Goal: Task Accomplishment & Management: Use online tool/utility

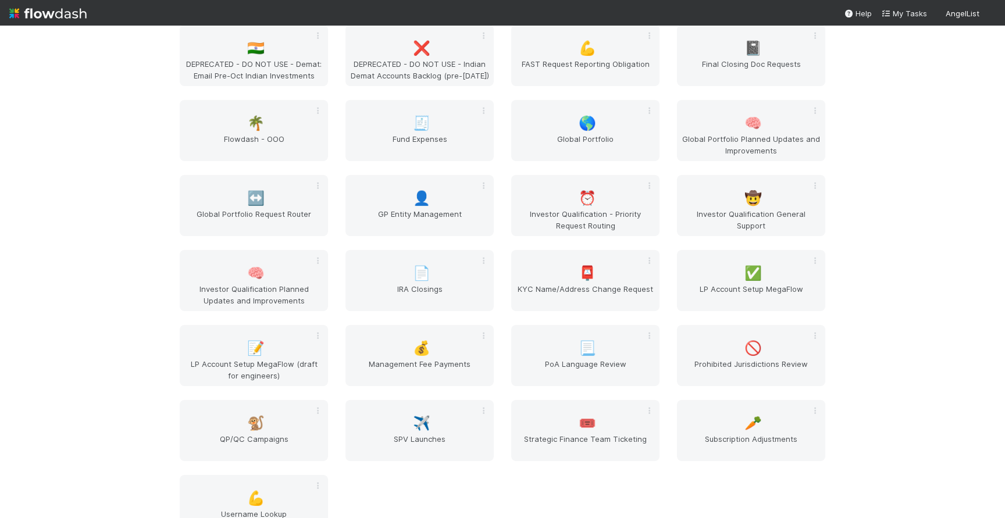
scroll to position [1628, 0]
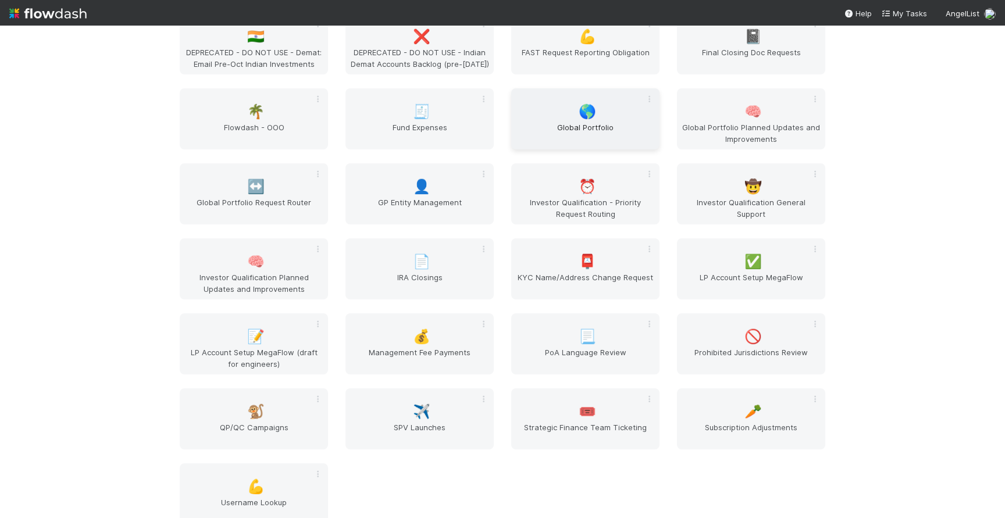
click at [571, 123] on span "Global Portfolio" at bounding box center [585, 133] width 139 height 23
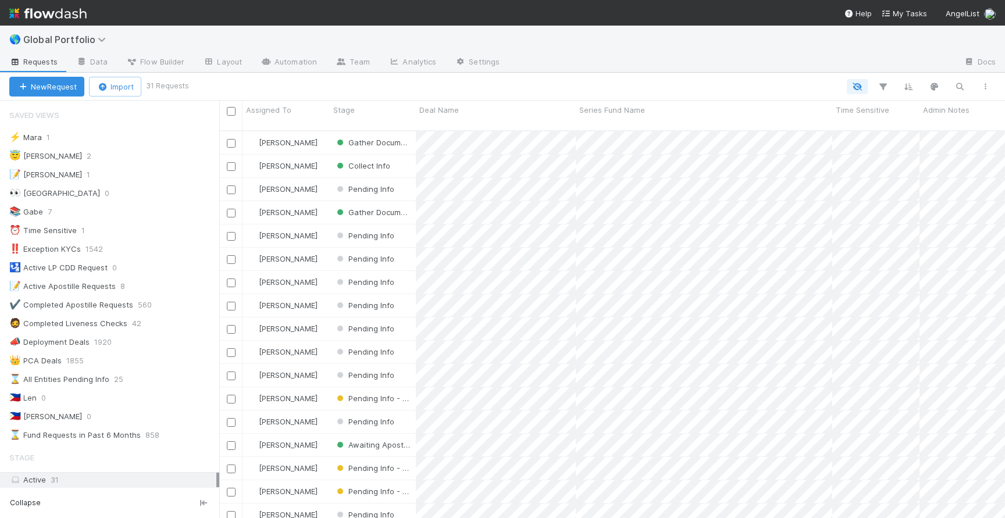
scroll to position [397, 786]
click at [91, 151] on link at bounding box center [97, 155] width 12 height 9
click at [101, 153] on div "View Settings Default for everyone Rename this view Delete this view" at bounding box center [502, 259] width 1005 height 518
click at [101, 153] on div "😇 Jeremy 2" at bounding box center [114, 156] width 210 height 15
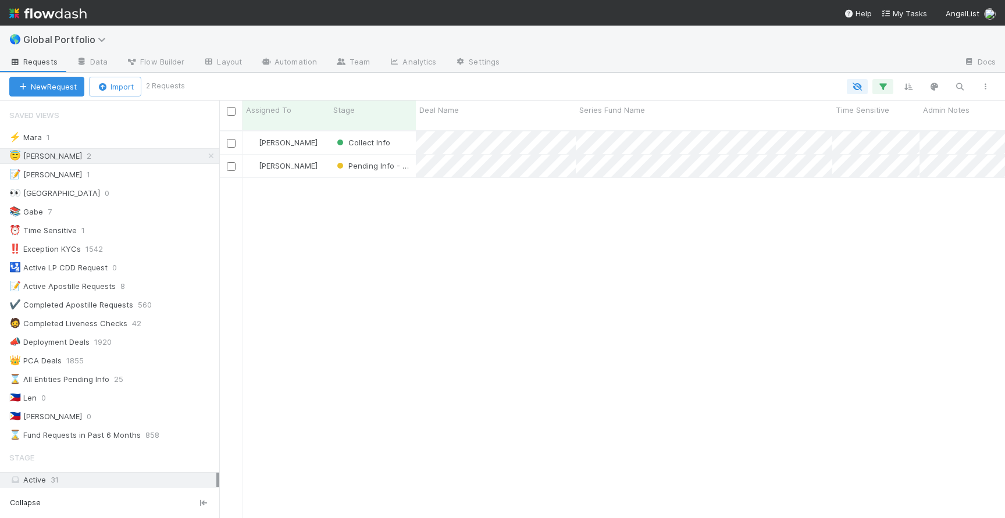
scroll to position [397, 786]
click at [404, 134] on div "Collect Info" at bounding box center [373, 142] width 86 height 23
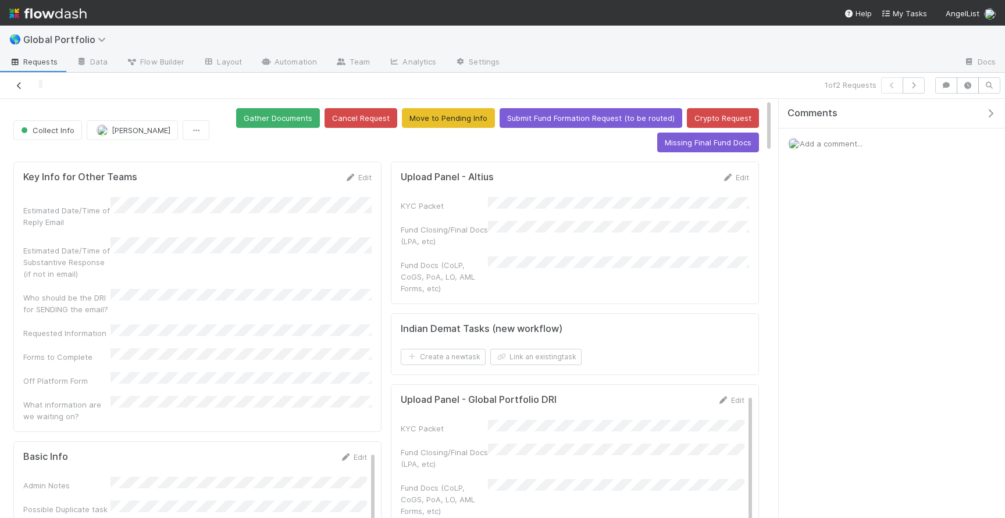
click at [17, 87] on icon at bounding box center [19, 86] width 12 height 8
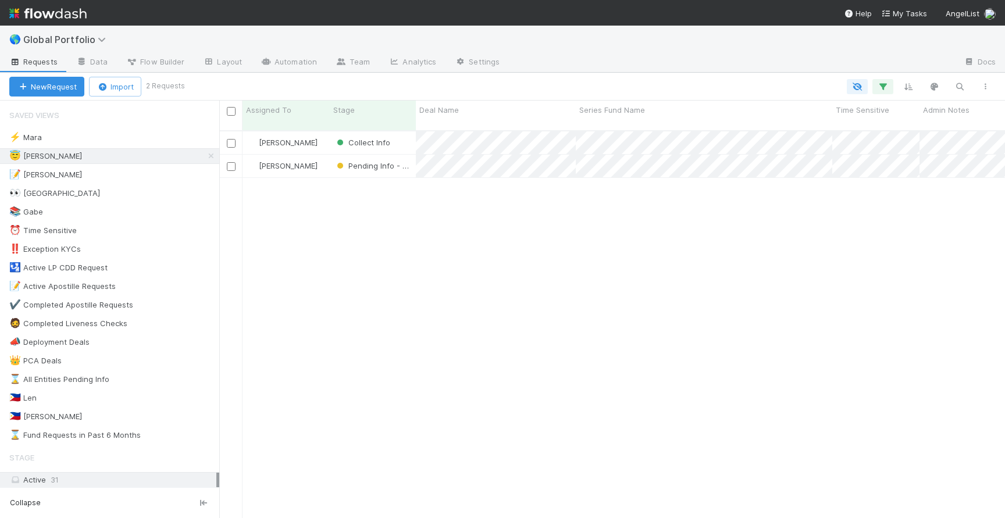
scroll to position [397, 786]
click at [70, 85] on button "New Request" at bounding box center [46, 87] width 75 height 20
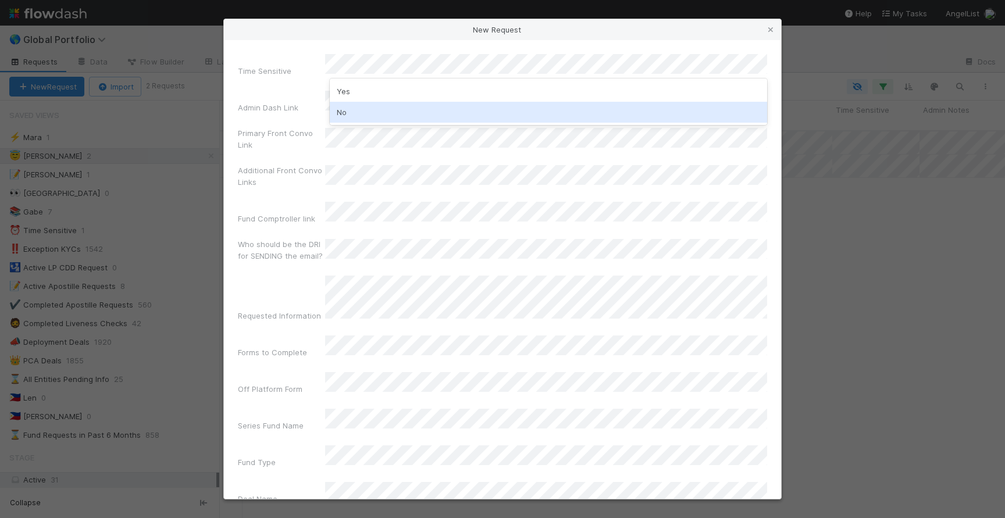
click at [412, 104] on div "No" at bounding box center [548, 112] width 437 height 21
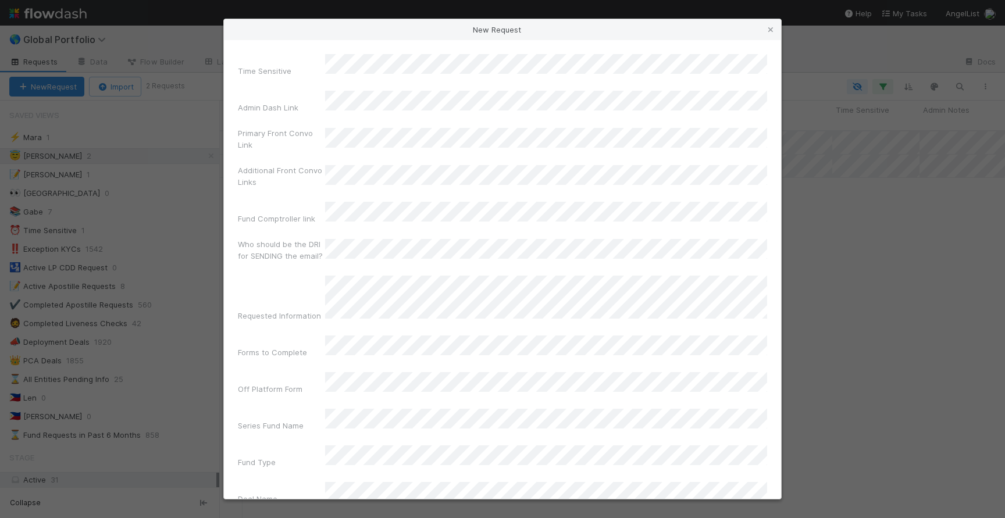
scroll to position [27, 0]
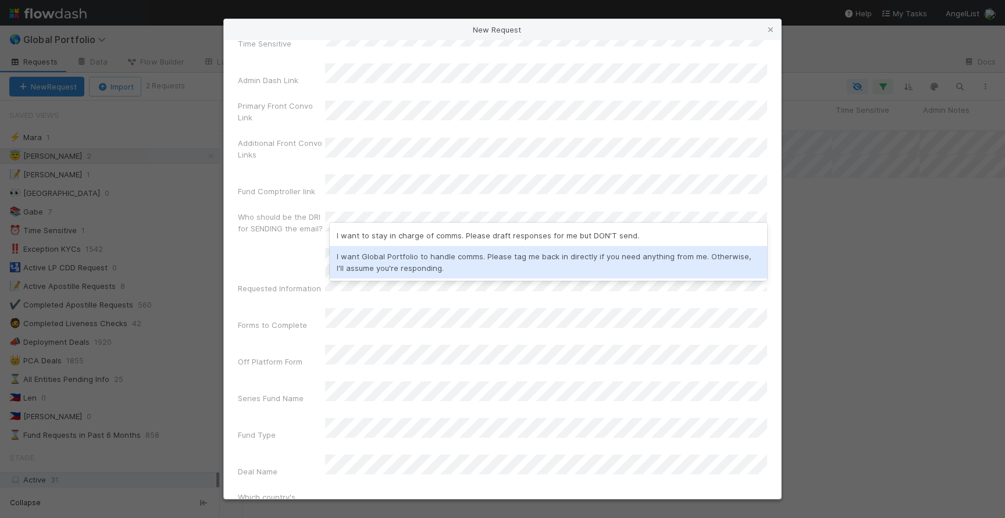
click at [409, 247] on div "I want Global Portfolio to handle comms. Please tag me back in directly if you …" at bounding box center [548, 262] width 437 height 33
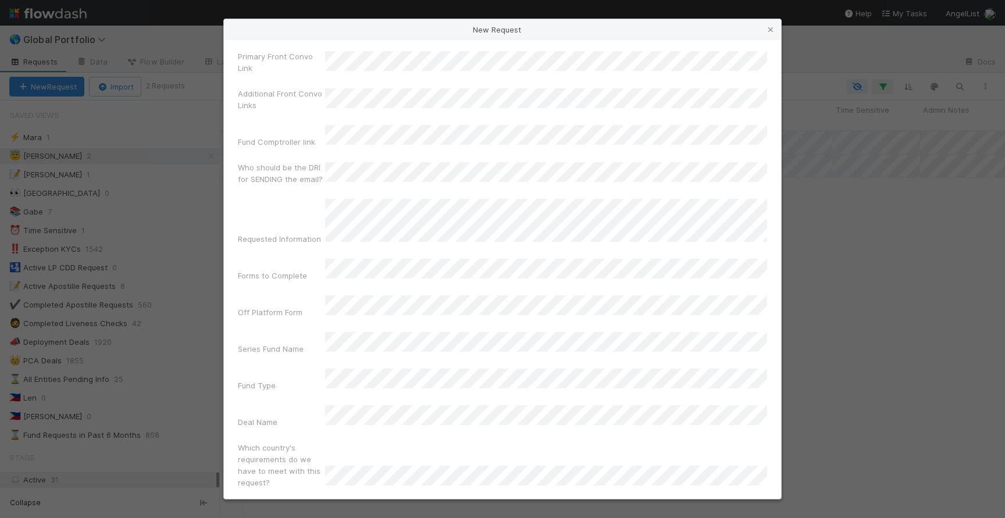
scroll to position [80, 0]
click at [772, 31] on icon at bounding box center [771, 30] width 12 height 8
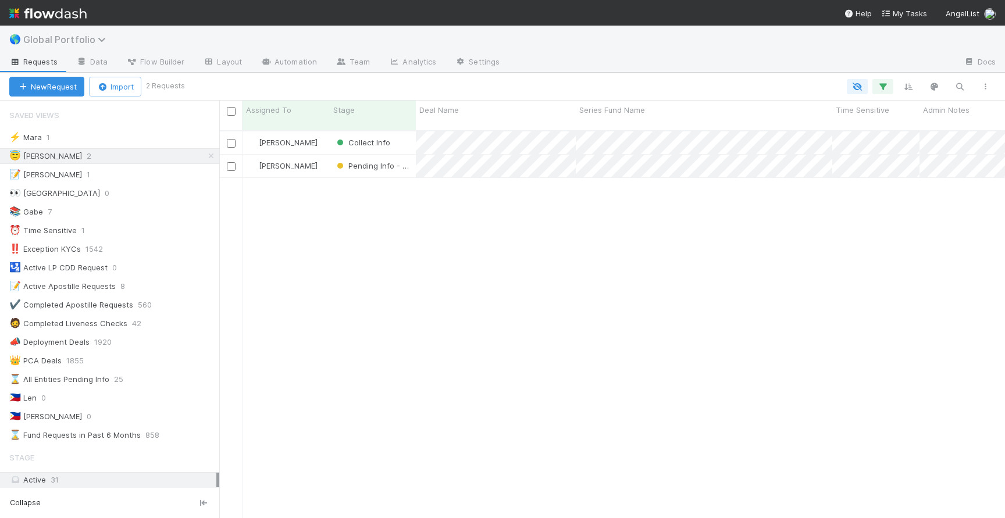
click at [85, 42] on span "Global Portfolio" at bounding box center [67, 40] width 88 height 12
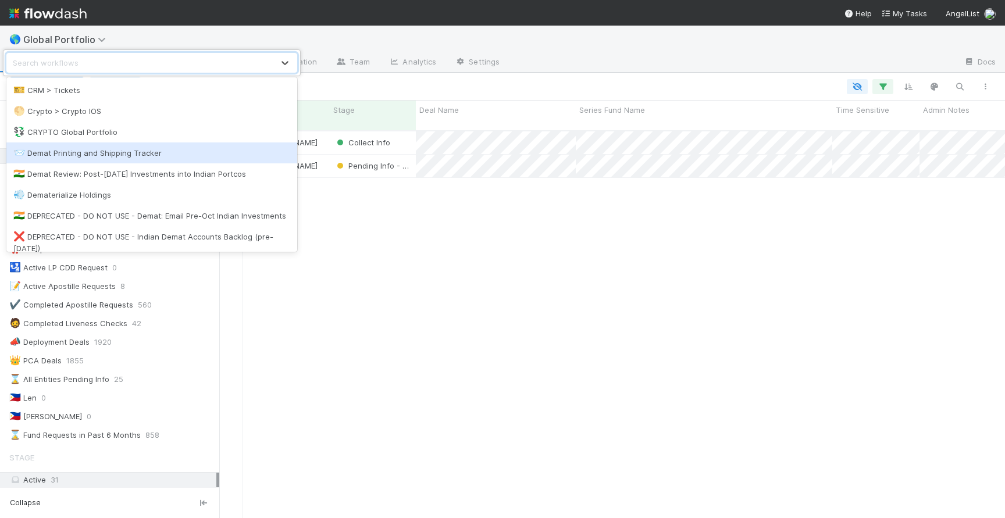
scroll to position [330, 0]
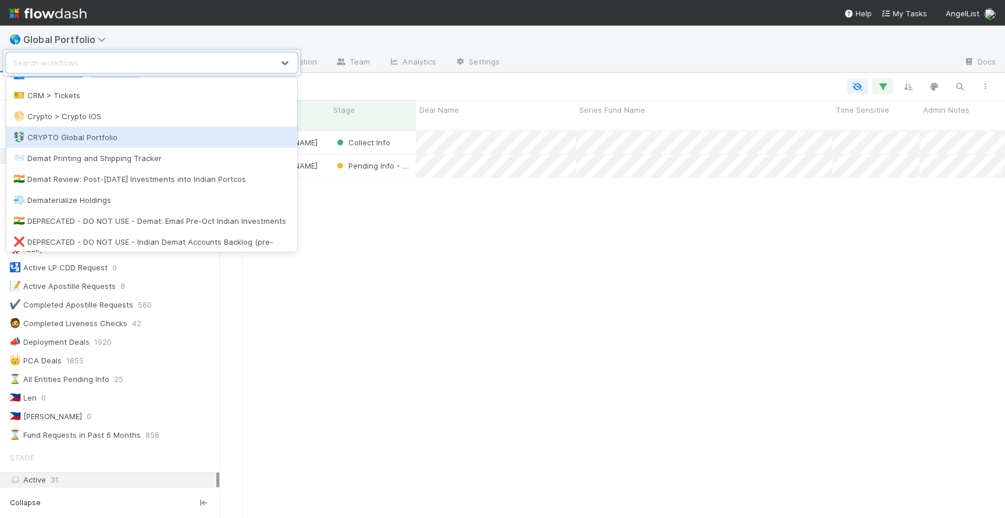
click at [116, 137] on div "💱 CRYPTO Global Portfolio" at bounding box center [151, 137] width 277 height 12
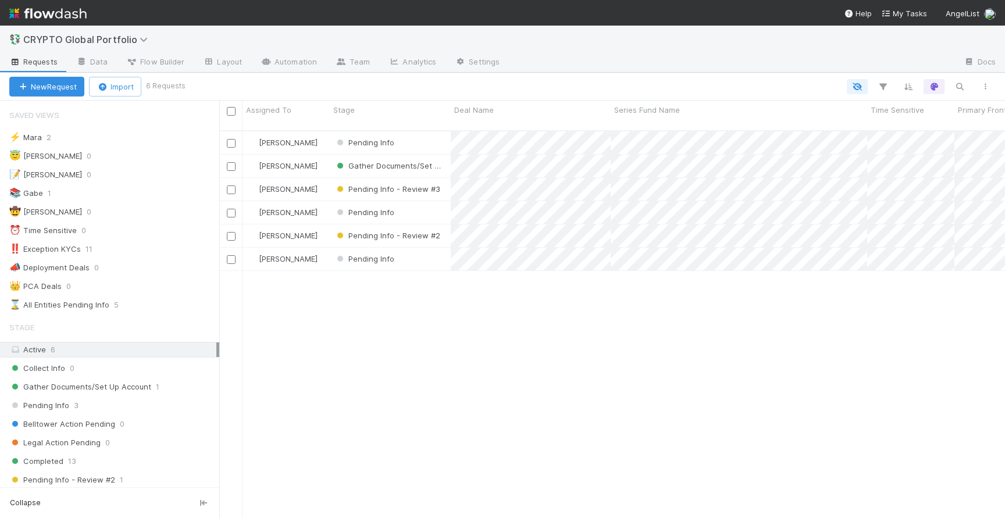
scroll to position [397, 786]
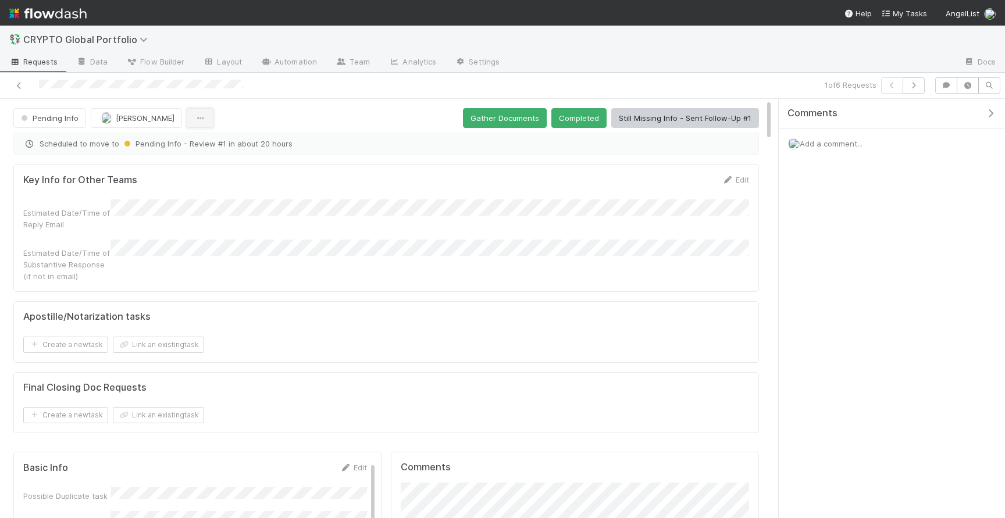
click at [195, 119] on icon "button" at bounding box center [200, 119] width 12 height 8
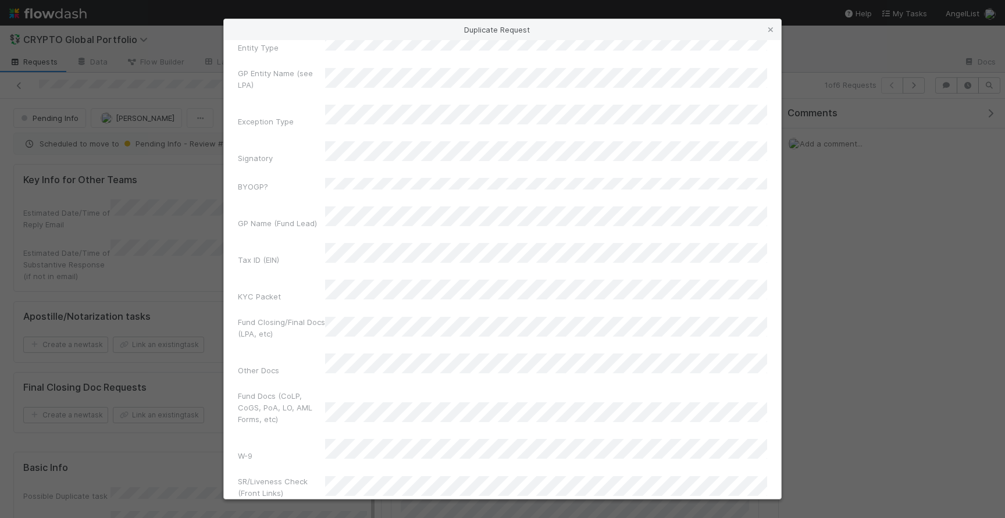
scroll to position [681, 0]
click at [321, 308] on label"] "Fund Docs (CoLP, CoGS, PoA, LO, AML Forms, etc)" at bounding box center [281, 325] width 87 height 35
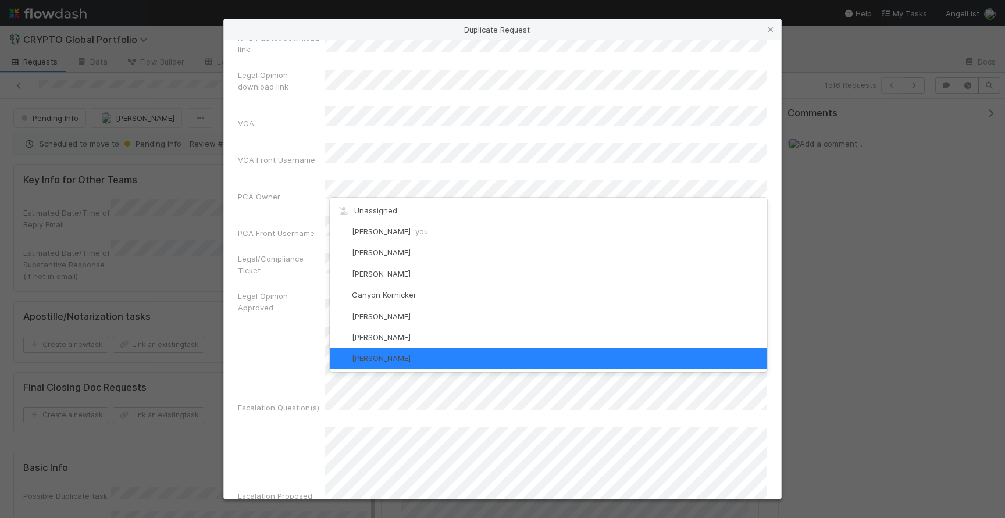
scroll to position [2, 0]
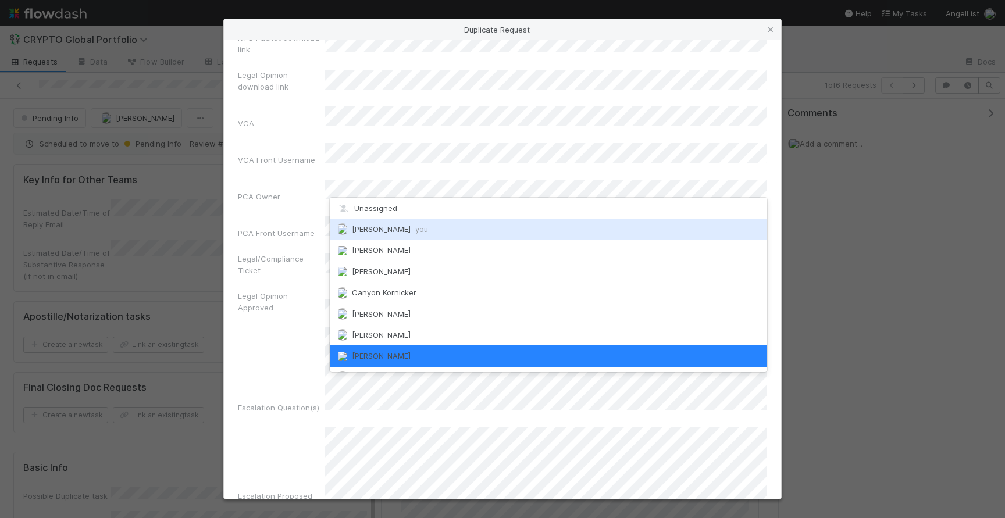
click at [416, 230] on span "you" at bounding box center [421, 229] width 13 height 9
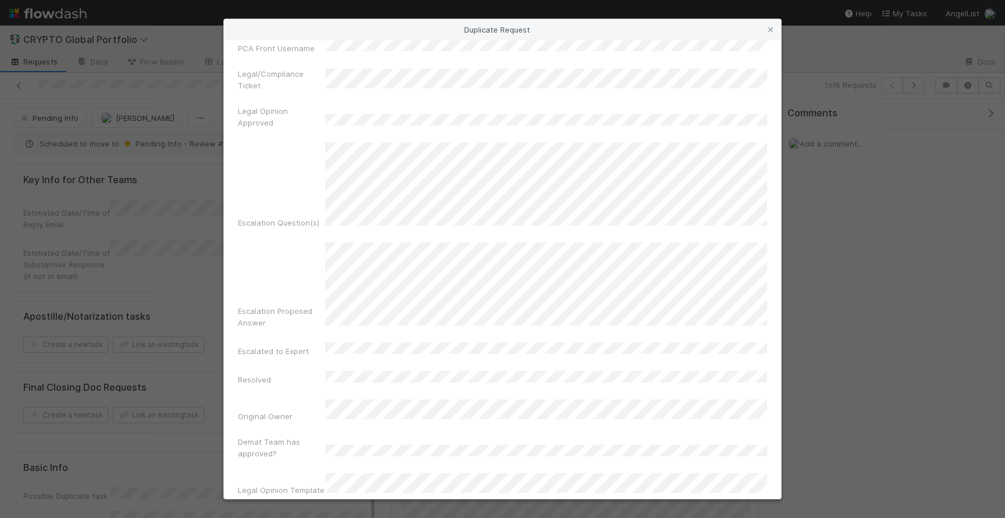
scroll to position [3405, 0]
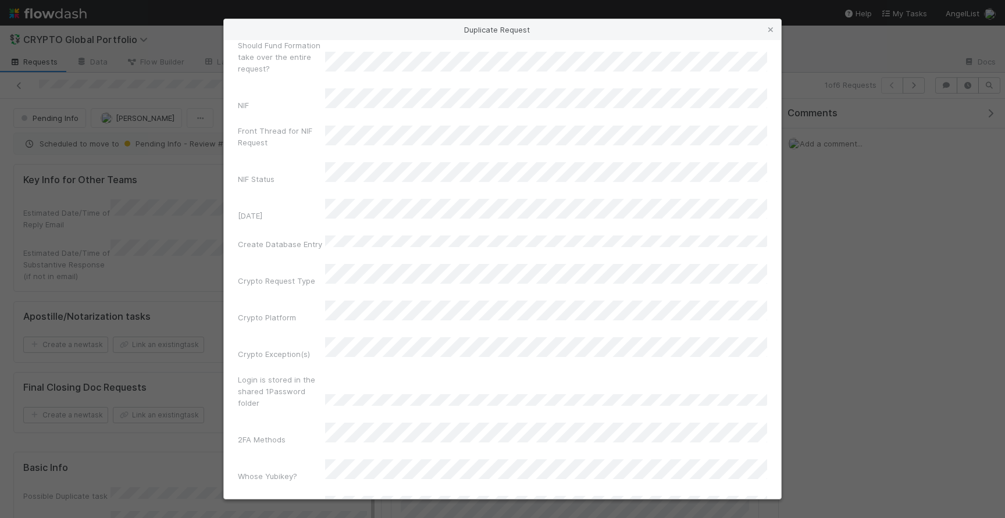
scroll to position [4895, 0]
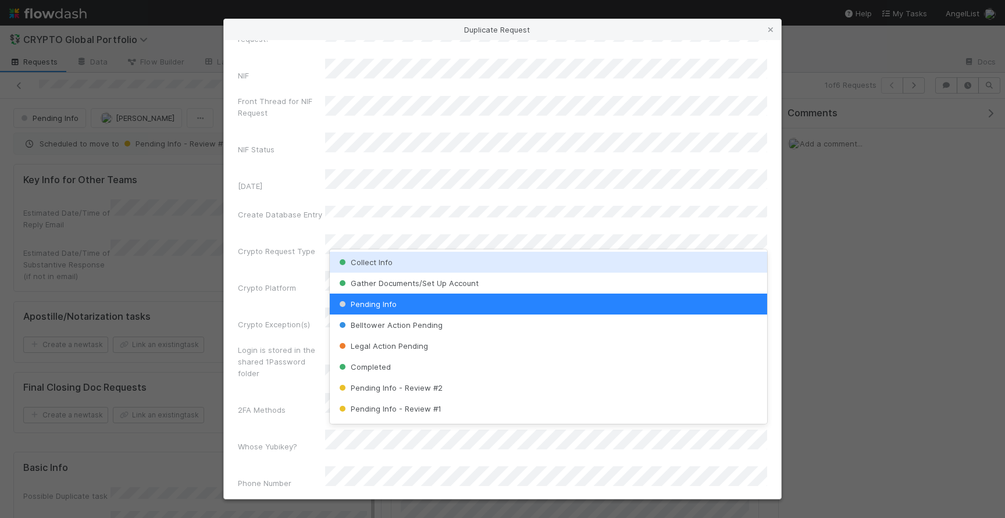
click at [404, 263] on div "Collect Info" at bounding box center [548, 262] width 437 height 21
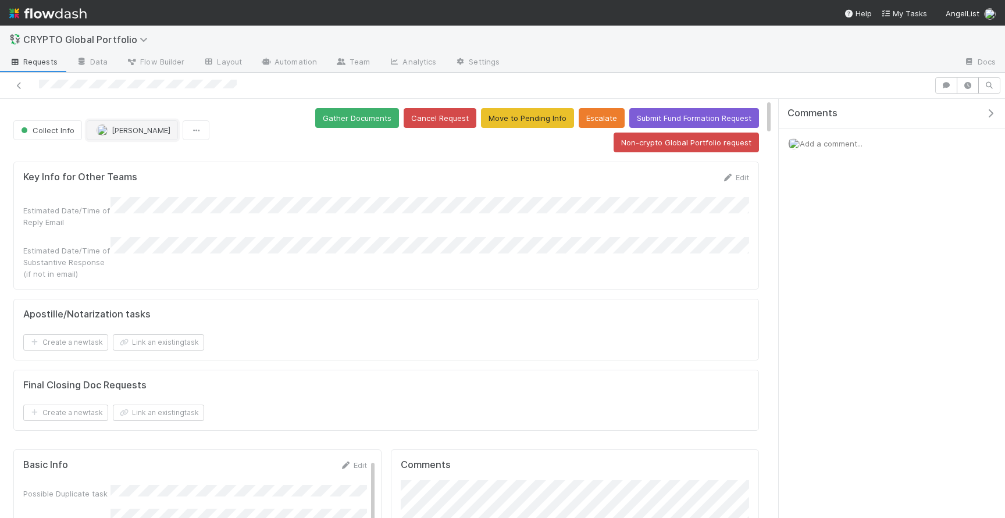
click at [156, 130] on span "[PERSON_NAME]" at bounding box center [141, 130] width 59 height 9
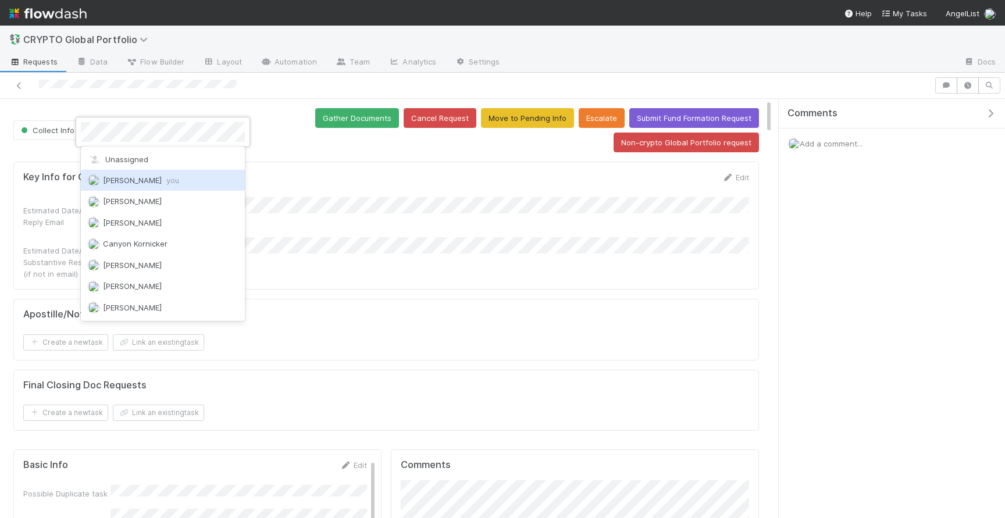
click at [169, 186] on div "Jeremy Nsouli you" at bounding box center [163, 180] width 164 height 21
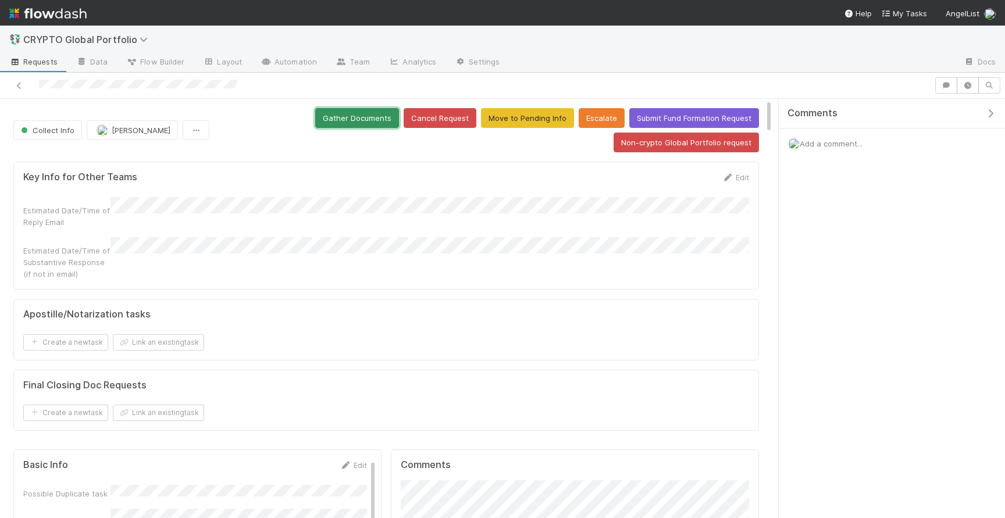
click at [380, 118] on button "Gather Documents" at bounding box center [357, 118] width 84 height 20
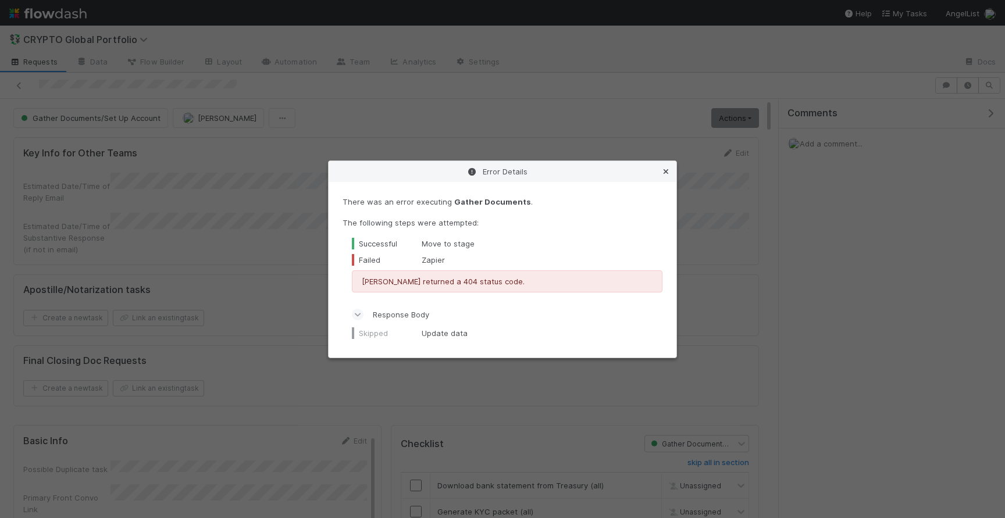
click at [668, 168] on icon at bounding box center [666, 172] width 12 height 8
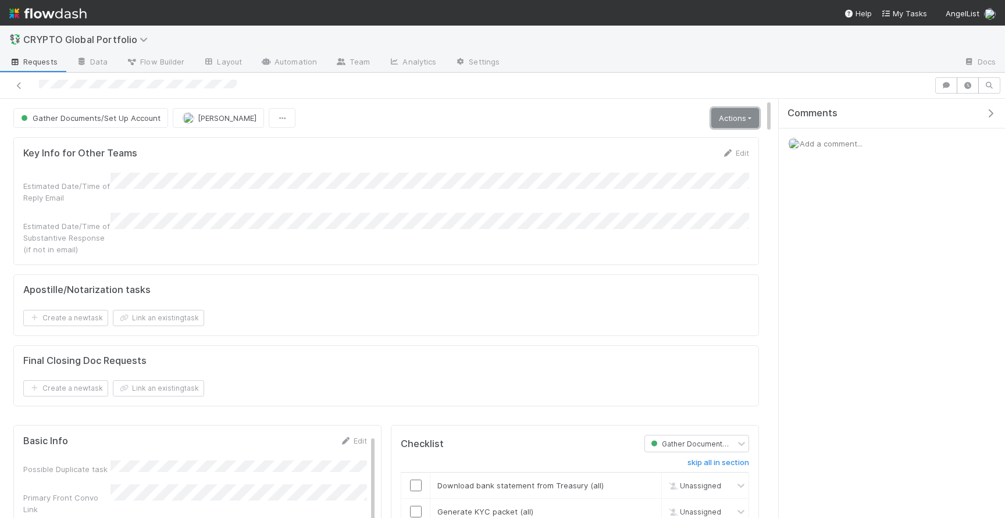
click at [737, 116] on link "Actions" at bounding box center [735, 118] width 48 height 20
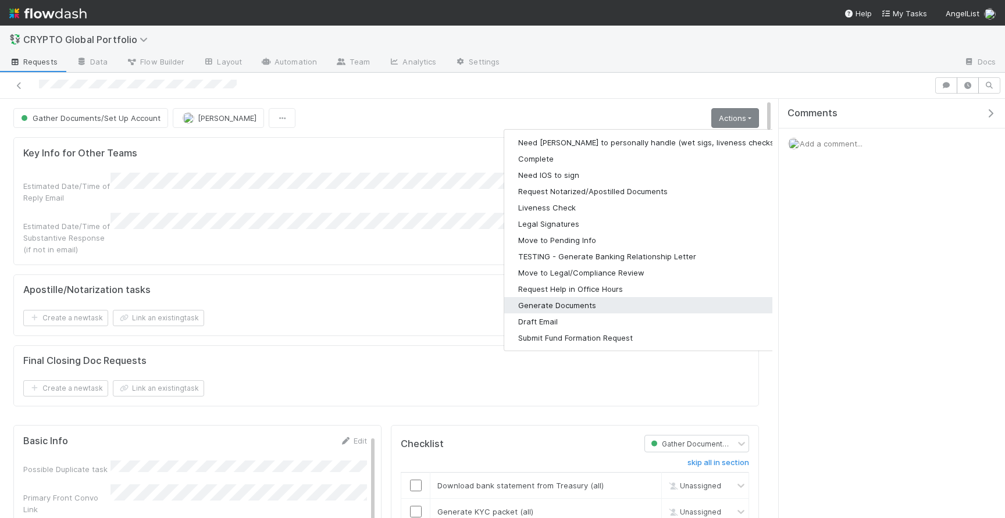
click at [580, 306] on button "Generate Documents" at bounding box center [655, 305] width 302 height 16
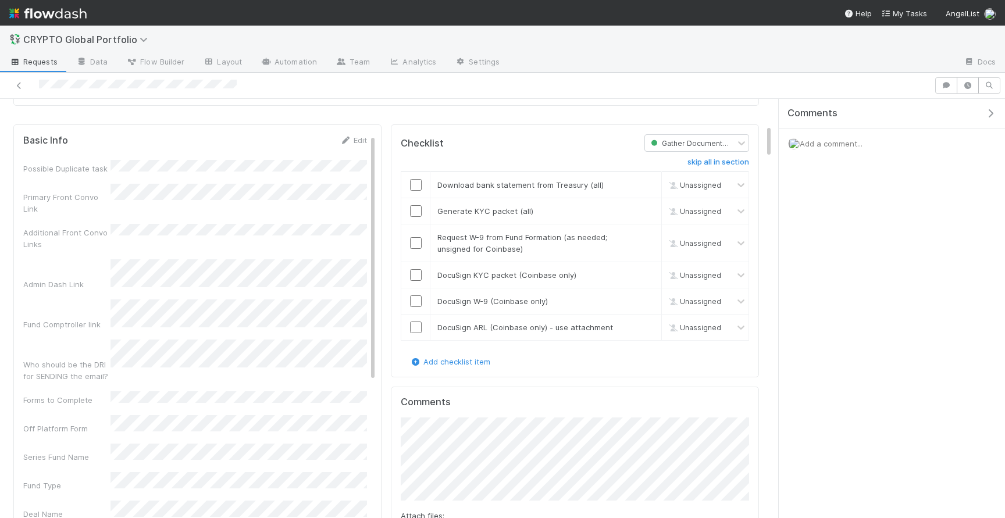
scroll to position [298, 0]
click at [352, 138] on link "Edit" at bounding box center [353, 142] width 27 height 9
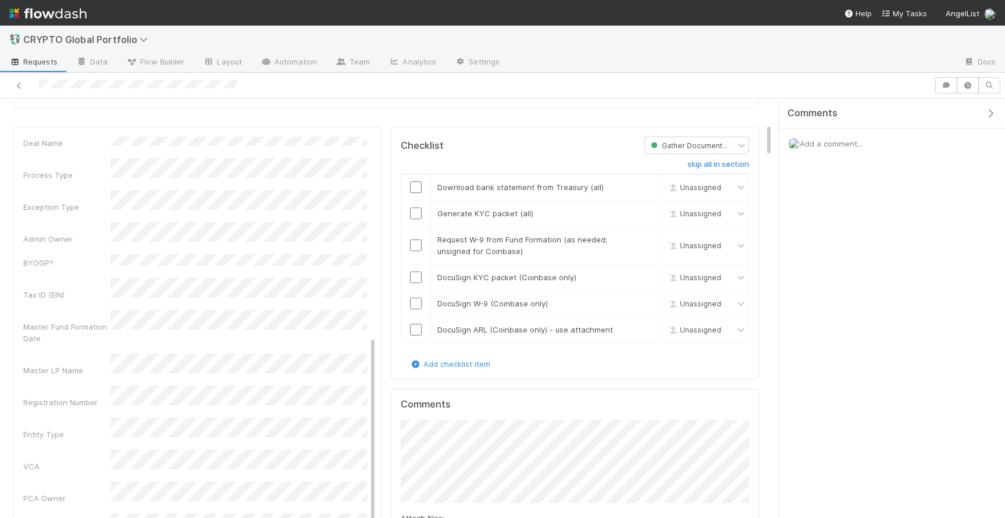
scroll to position [393, 0]
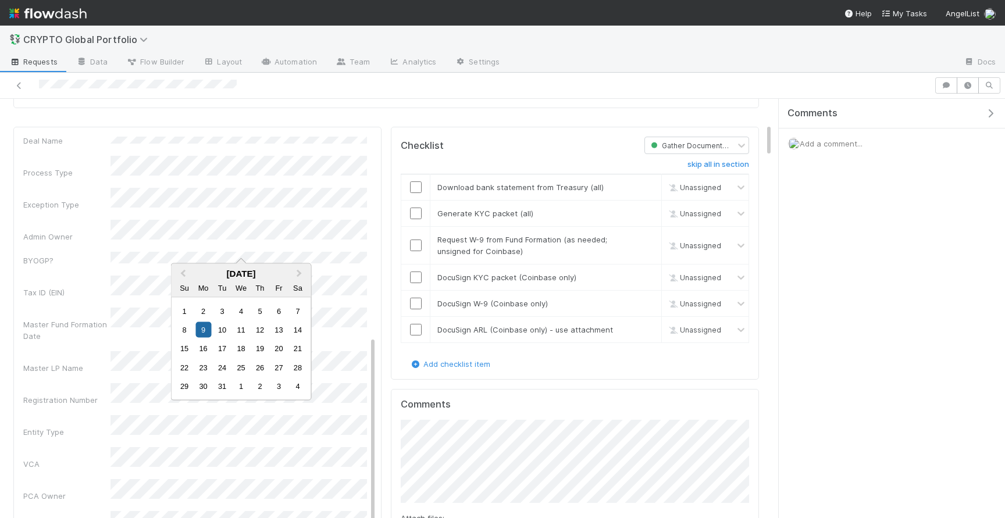
click at [93, 287] on div "Tax ID (EIN)" at bounding box center [66, 293] width 87 height 12
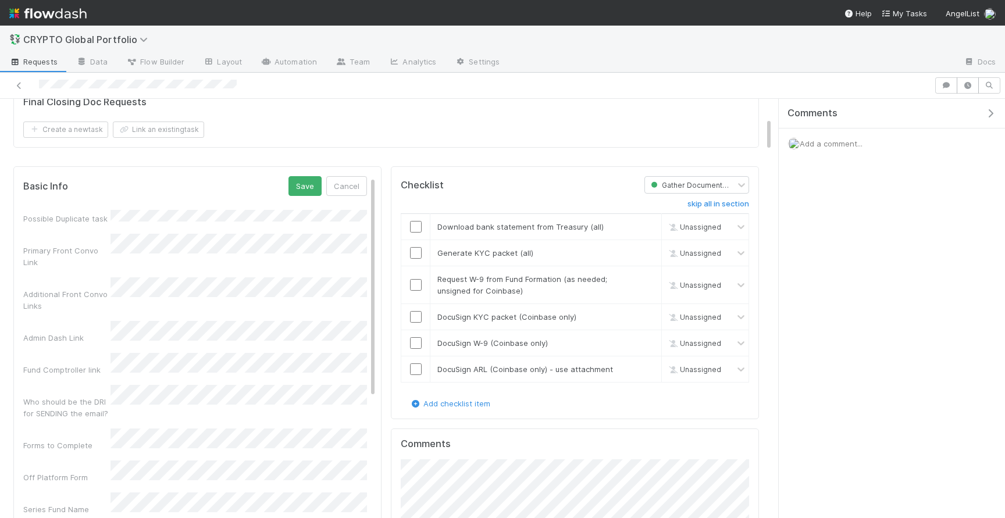
scroll to position [193, 0]
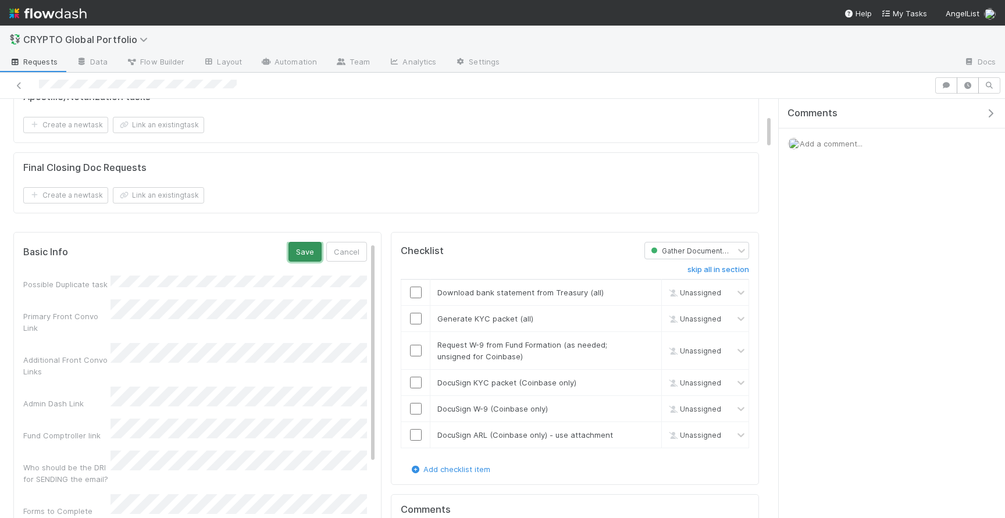
click at [309, 242] on button "Save" at bounding box center [304, 252] width 33 height 20
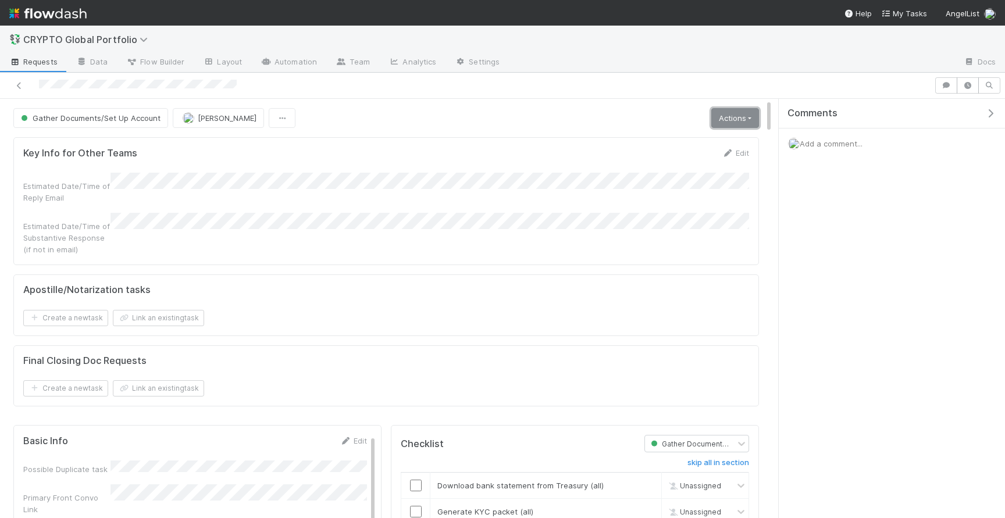
click at [728, 113] on link "Actions" at bounding box center [735, 118] width 48 height 20
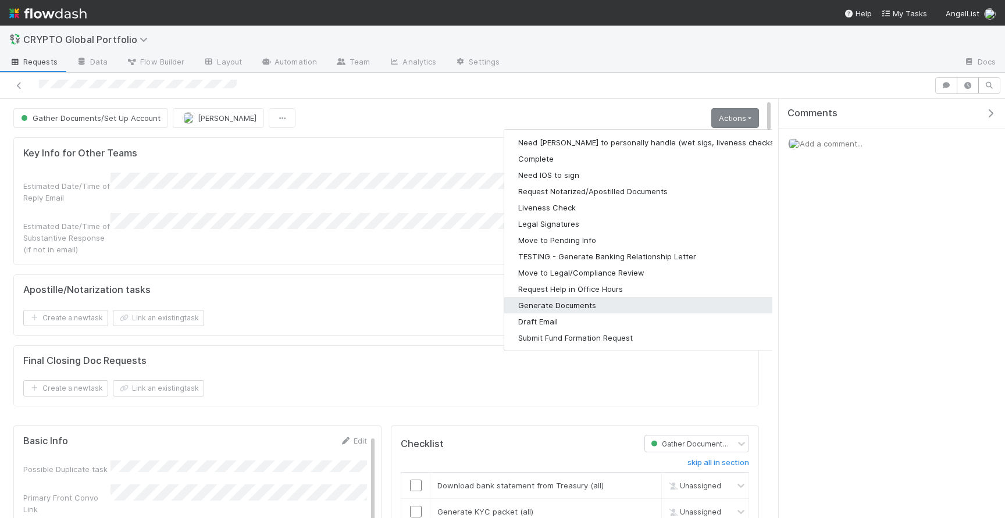
click at [553, 303] on button "Generate Documents" at bounding box center [655, 305] width 302 height 16
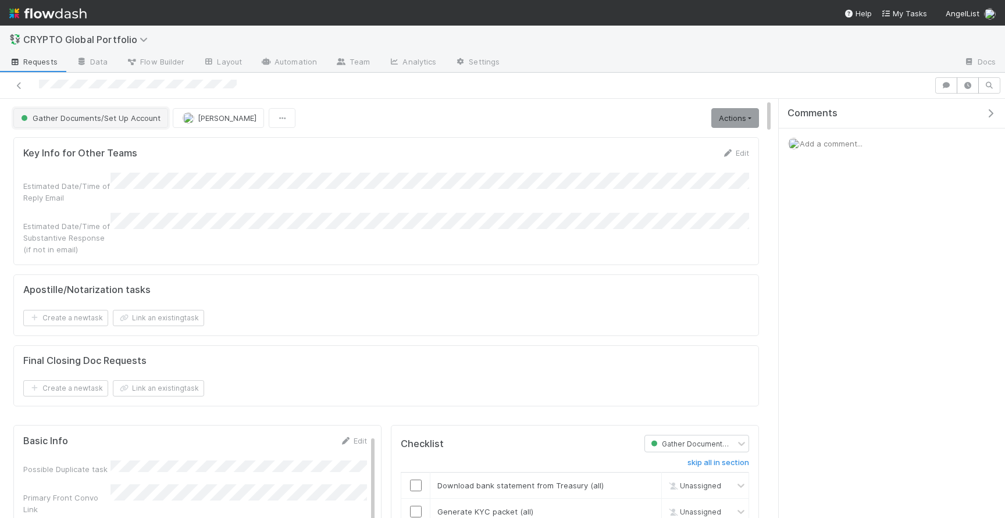
click at [98, 119] on span "Gather Documents/Set Up Account" at bounding box center [90, 117] width 142 height 9
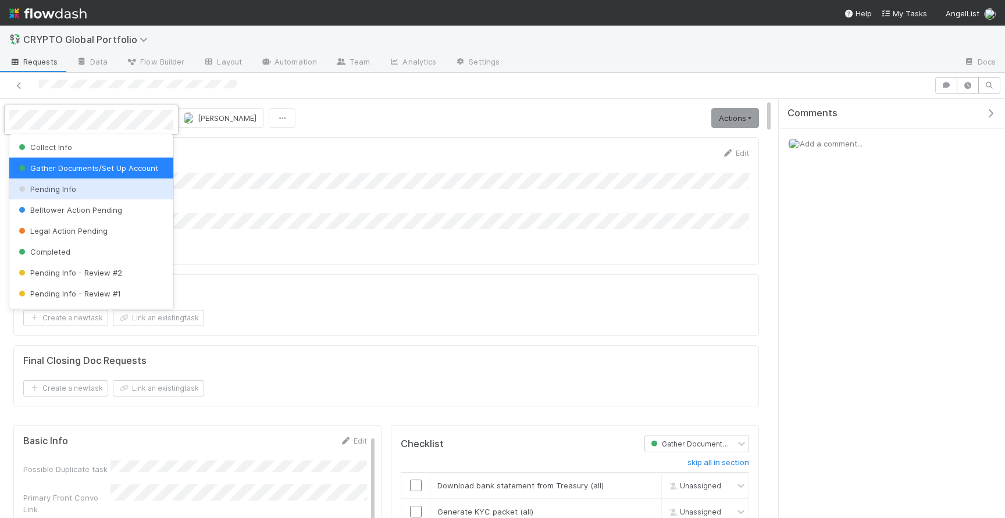
click at [77, 181] on div "Pending Info" at bounding box center [91, 189] width 164 height 21
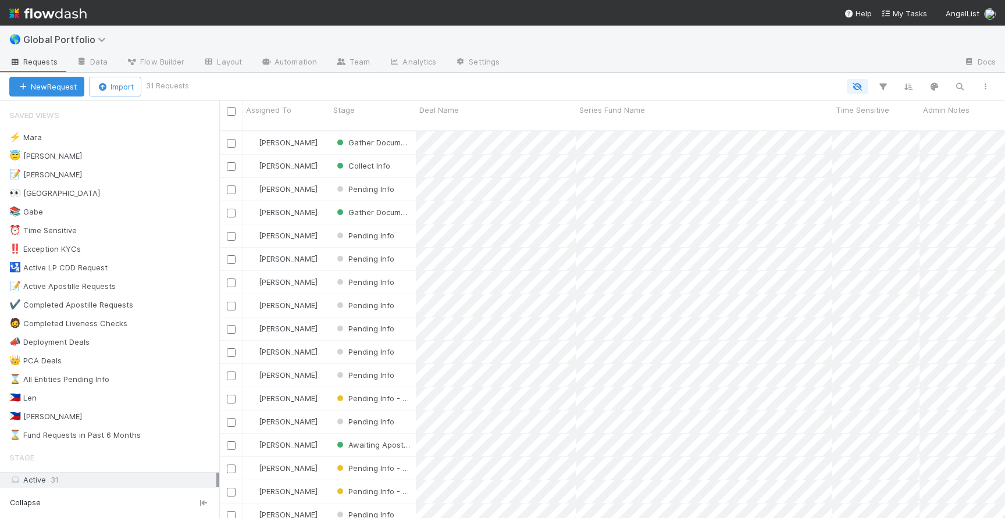
scroll to position [397, 786]
click at [189, 156] on div "😇 Jeremy 2" at bounding box center [114, 156] width 210 height 15
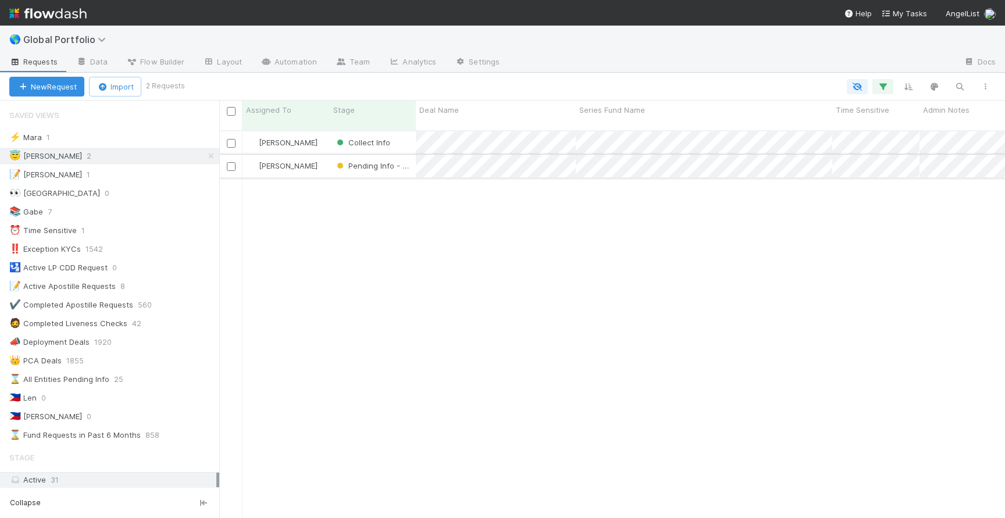
scroll to position [397, 786]
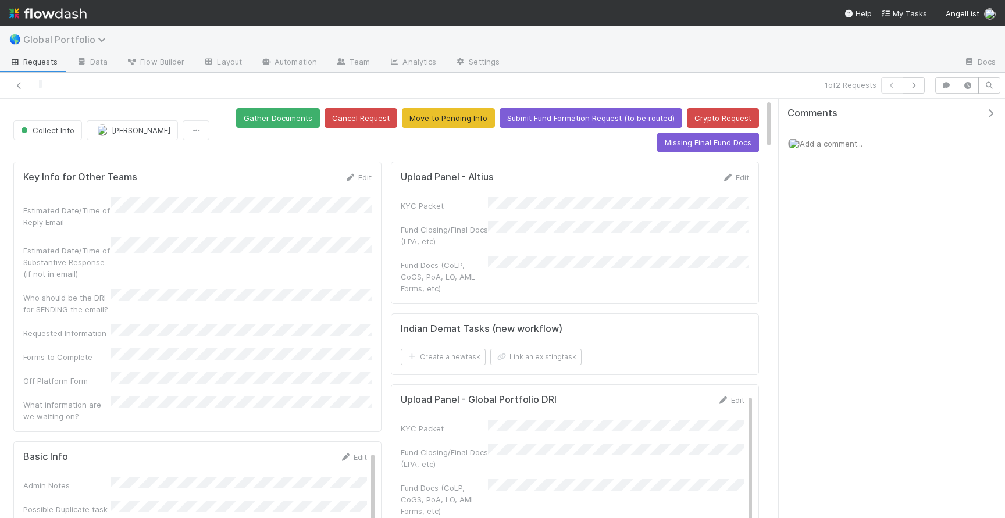
click at [77, 38] on span "Global Portfolio" at bounding box center [67, 40] width 88 height 12
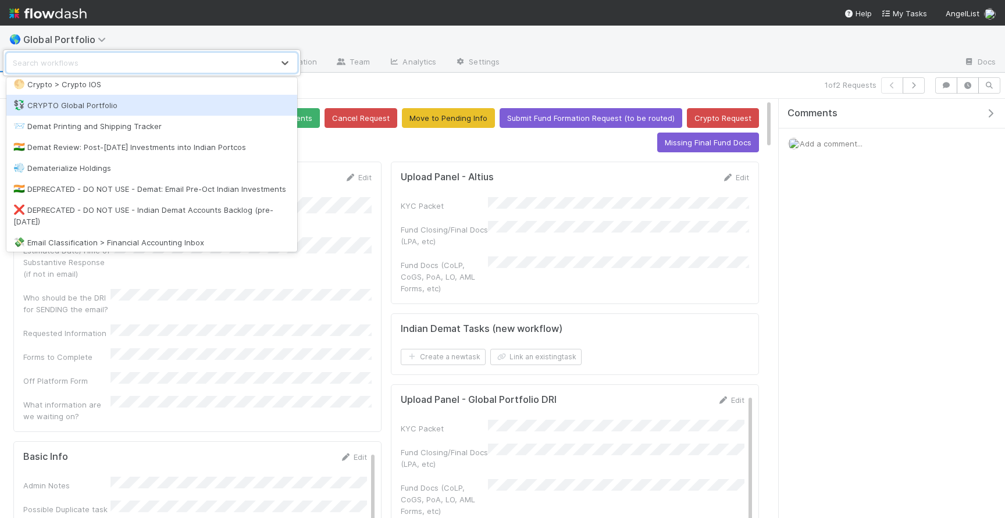
scroll to position [359, 0]
click at [108, 113] on div "💱 CRYPTO Global Portfolio" at bounding box center [151, 108] width 277 height 12
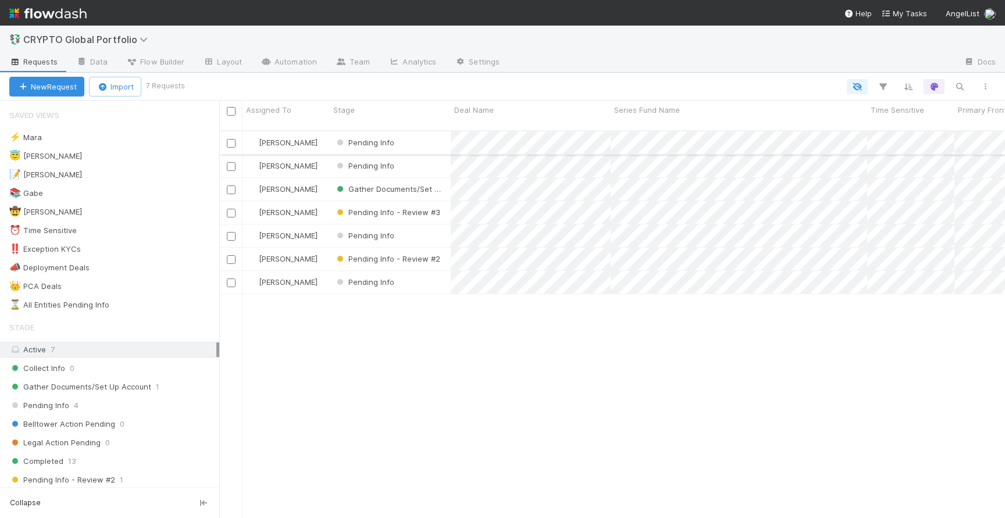
scroll to position [397, 786]
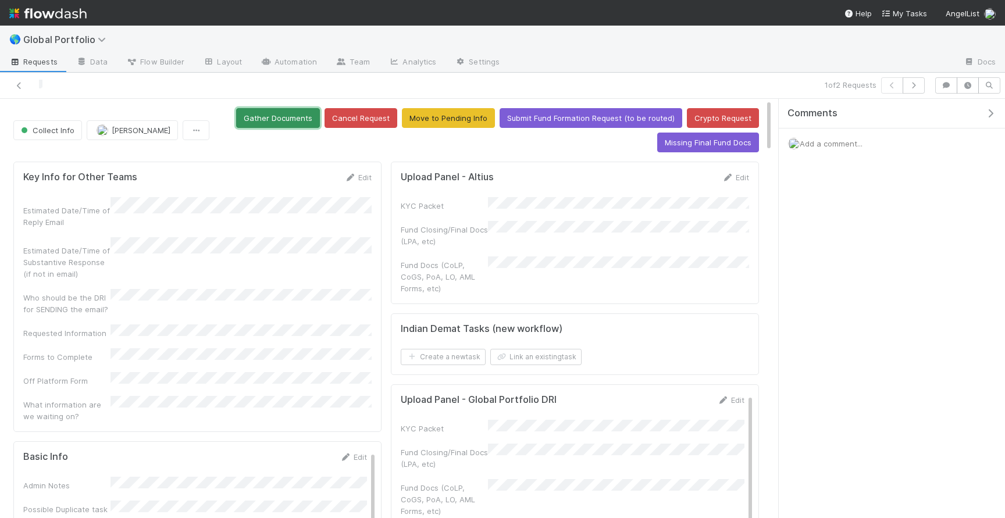
click at [272, 122] on button "Gather Documents" at bounding box center [278, 118] width 84 height 20
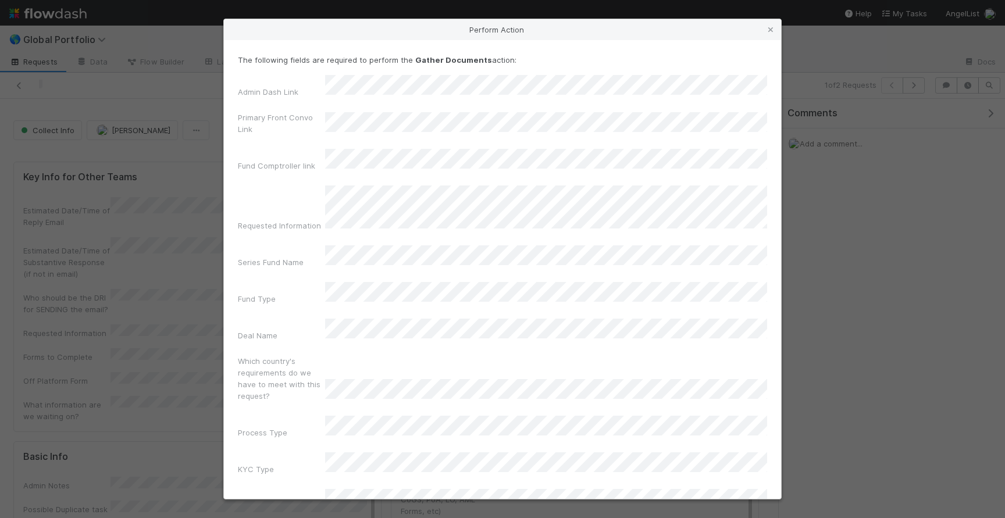
click at [416, 74] on div "The following fields are required to perform the Gather Documents action: Admin…" at bounding box center [502, 303] width 529 height 499
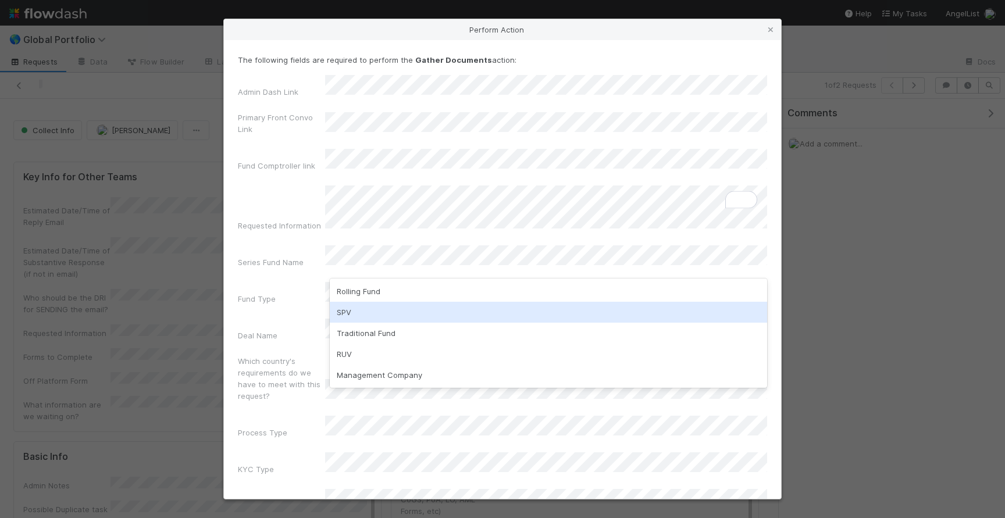
click at [390, 304] on div "SPV" at bounding box center [548, 312] width 437 height 21
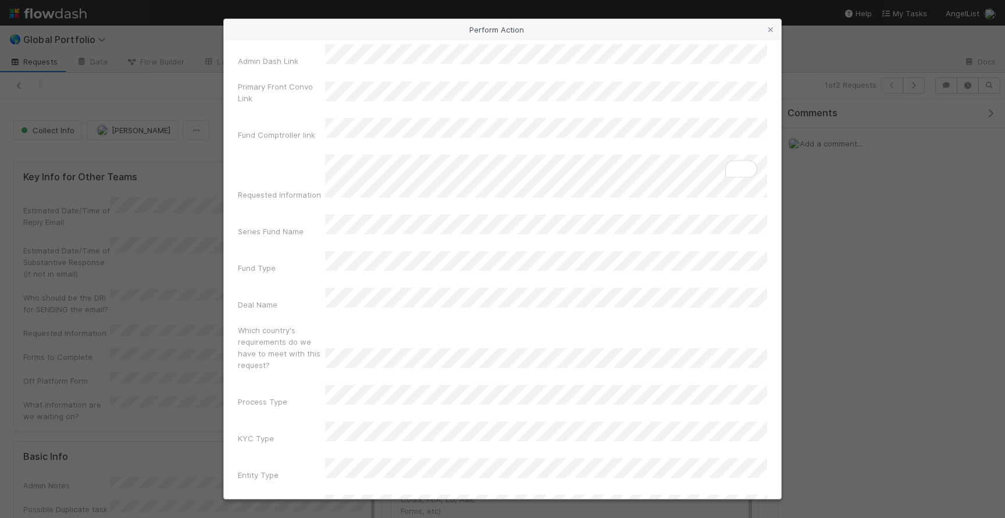
scroll to position [31, 0]
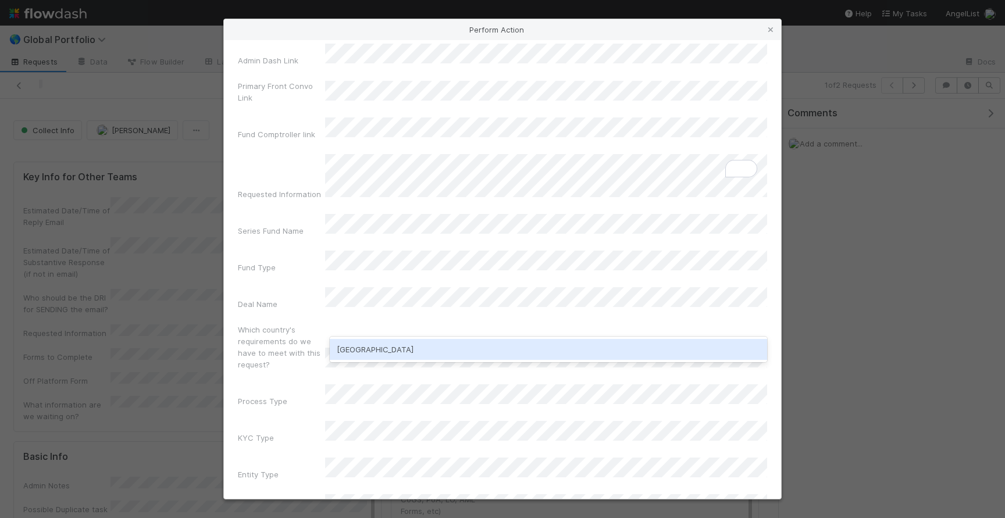
click at [385, 347] on div "Germany" at bounding box center [548, 349] width 437 height 21
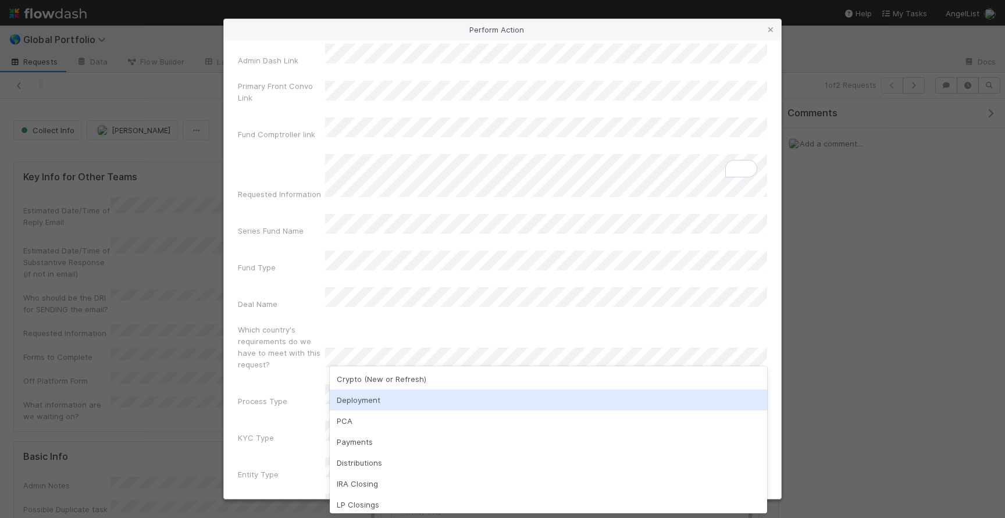
click at [384, 397] on div "Deployment" at bounding box center [548, 400] width 437 height 21
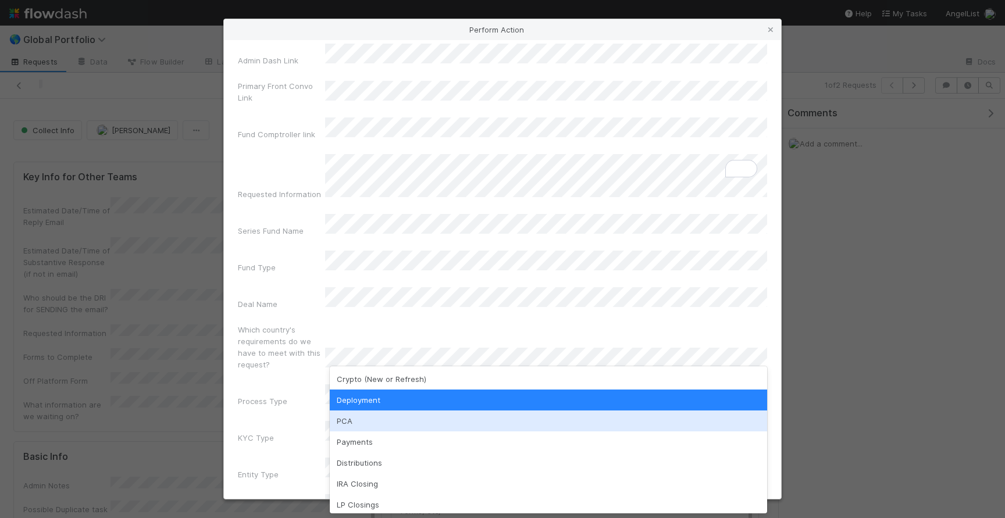
click at [357, 422] on div "PCA" at bounding box center [548, 421] width 437 height 21
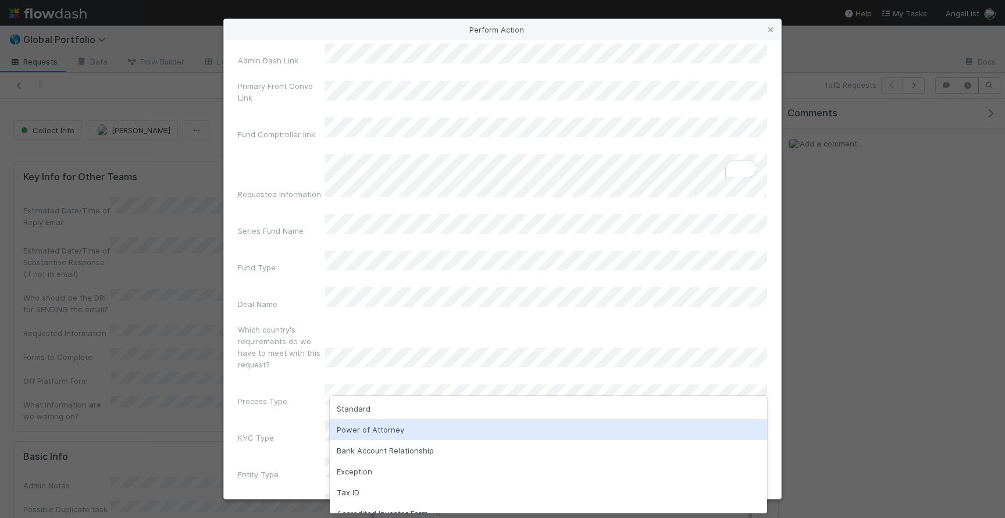
click at [392, 433] on div "Power of Attorney" at bounding box center [548, 429] width 437 height 21
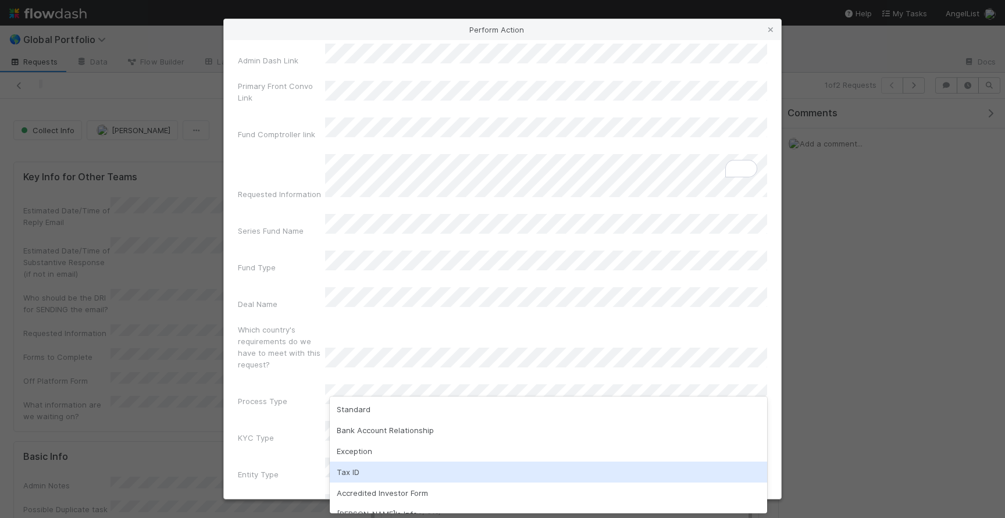
scroll to position [34, 0]
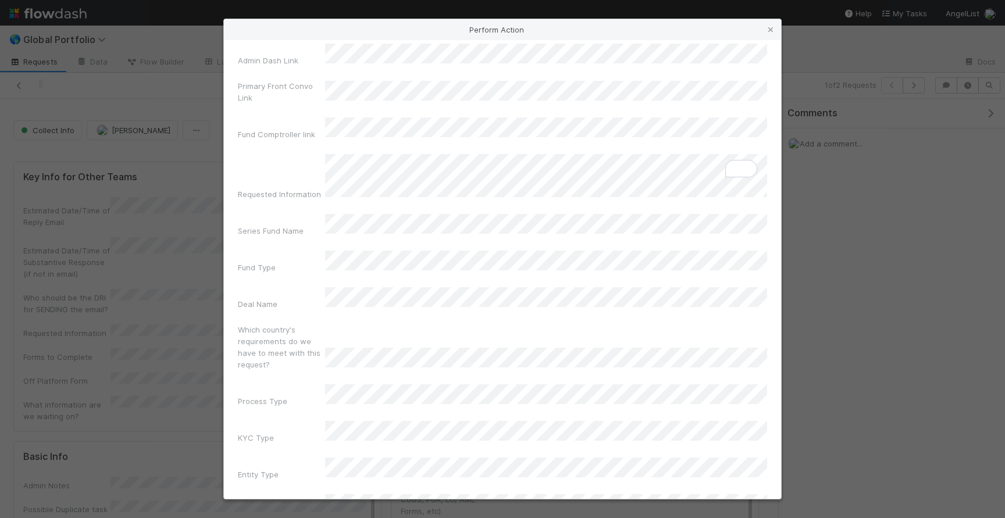
click at [282, 469] on div "Entity Type" at bounding box center [281, 477] width 87 height 16
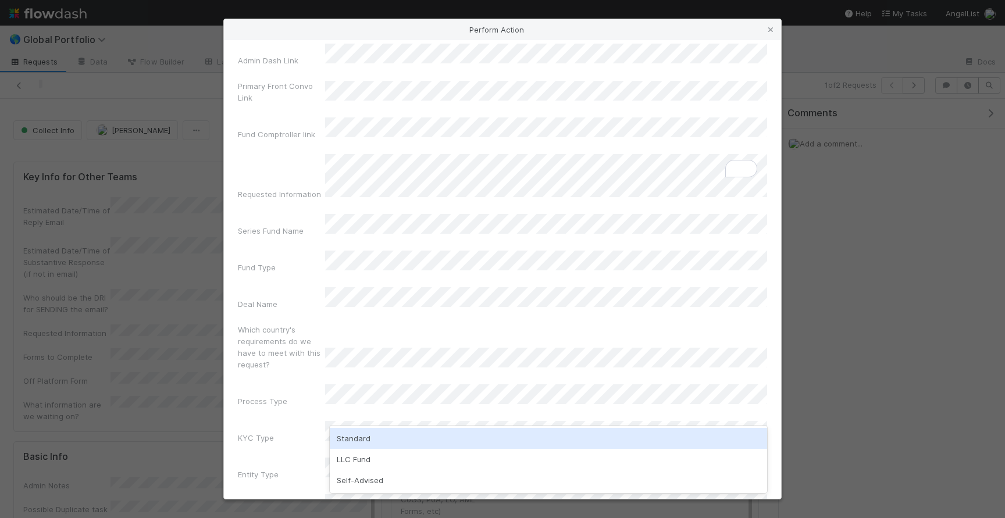
click at [364, 438] on div "Standard" at bounding box center [548, 438] width 437 height 21
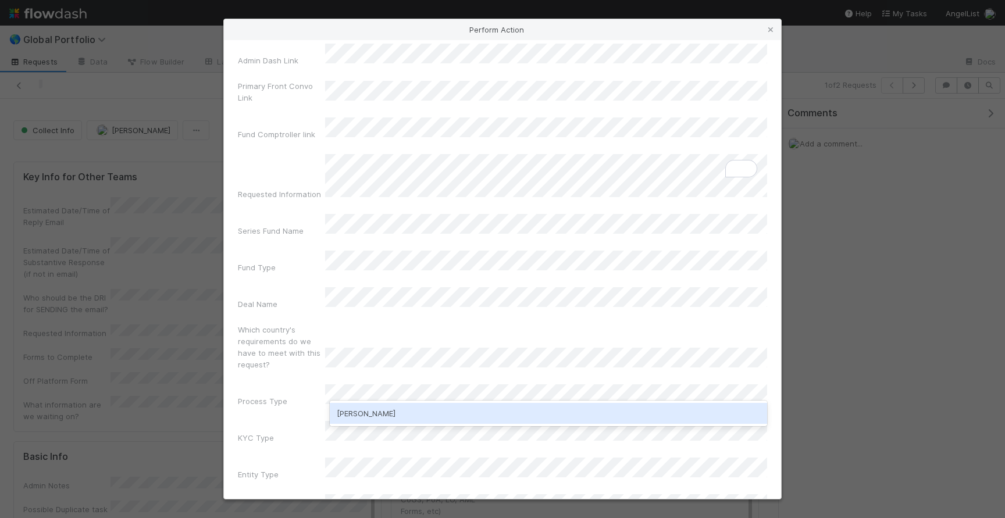
click at [384, 423] on div "Karan Thapar" at bounding box center [548, 413] width 437 height 21
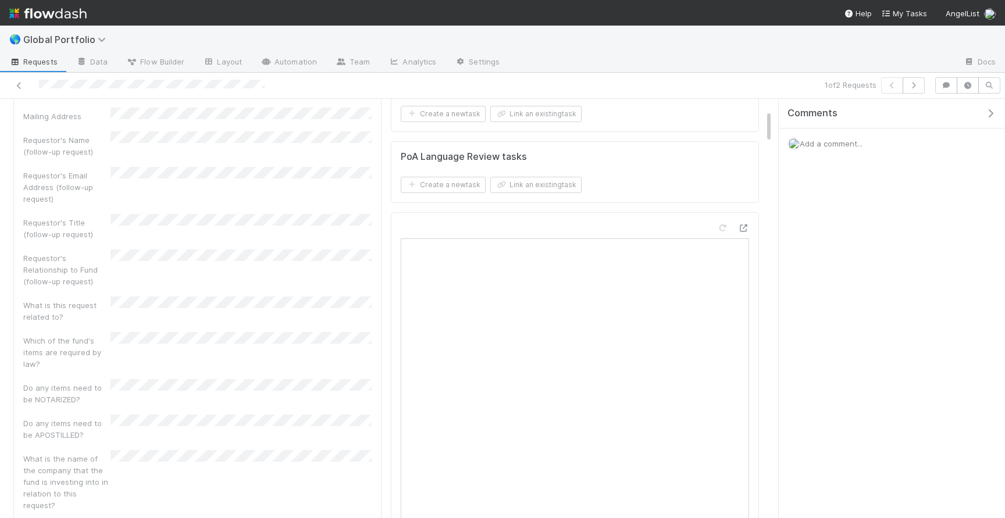
scroll to position [0, 0]
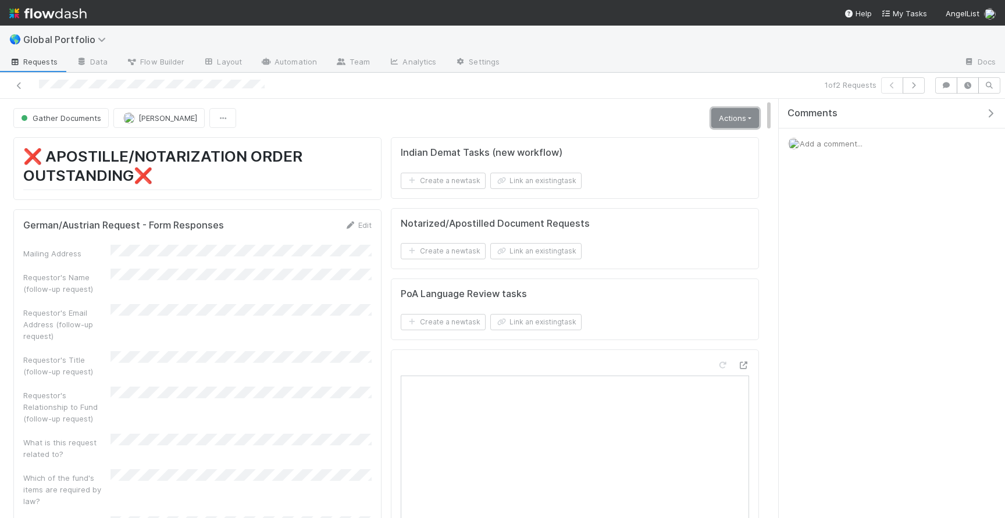
click at [719, 122] on link "Actions" at bounding box center [735, 118] width 48 height 20
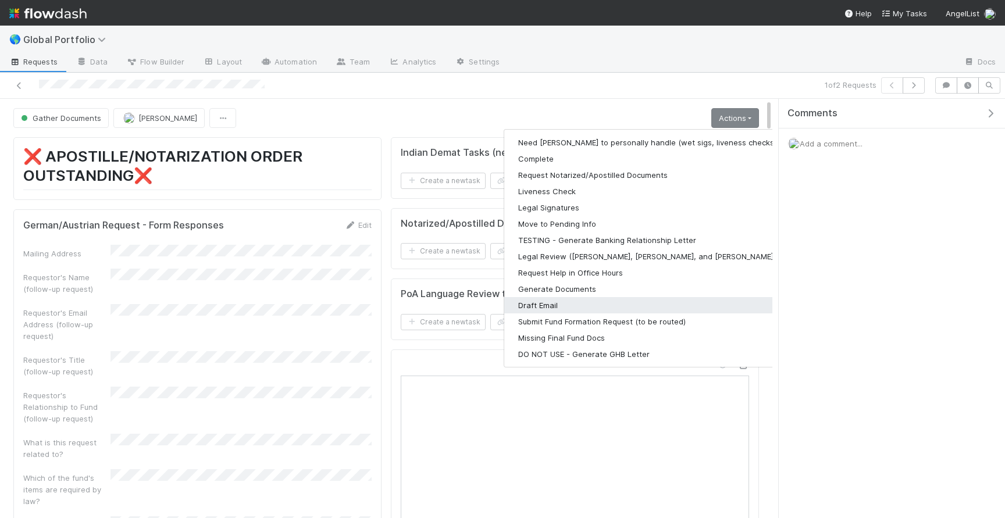
click at [572, 307] on button "Draft Email" at bounding box center [655, 305] width 302 height 16
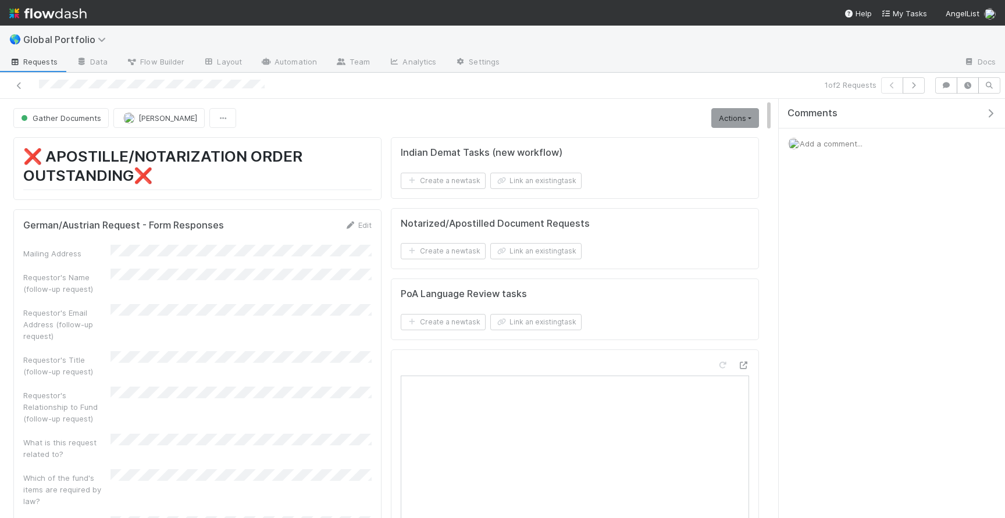
click at [82, 88] on div at bounding box center [237, 85] width 465 height 16
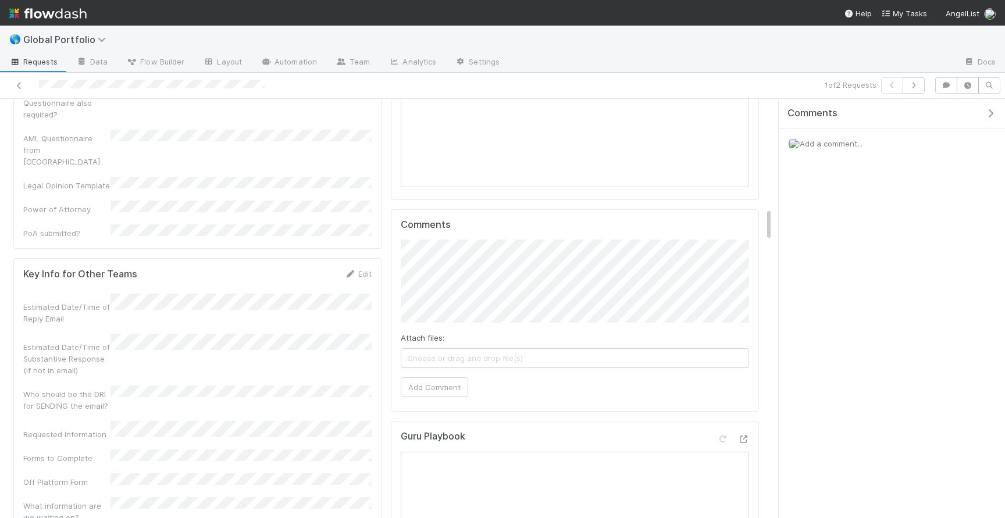
scroll to position [1373, 0]
click at [360, 270] on link "Edit" at bounding box center [357, 274] width 27 height 9
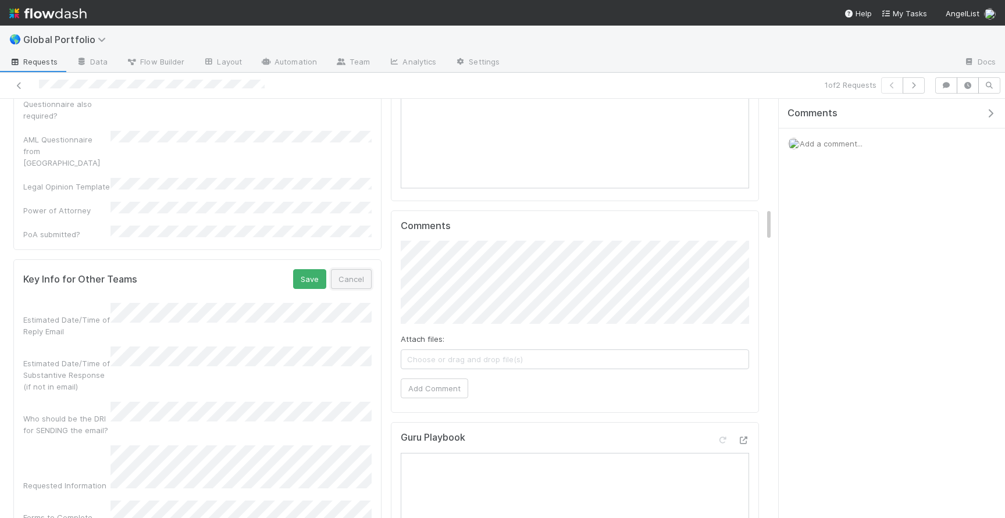
click at [359, 269] on button "Cancel" at bounding box center [351, 279] width 41 height 20
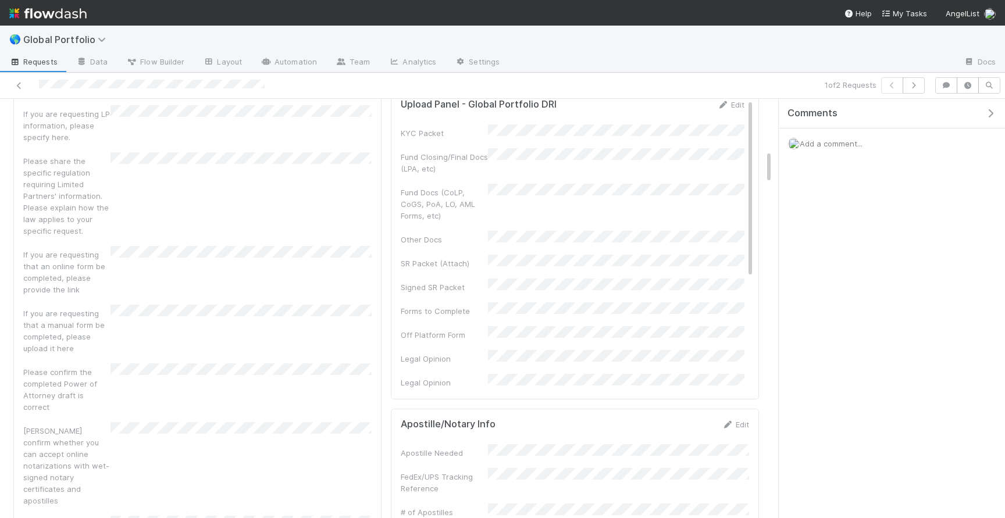
scroll to position [0, 0]
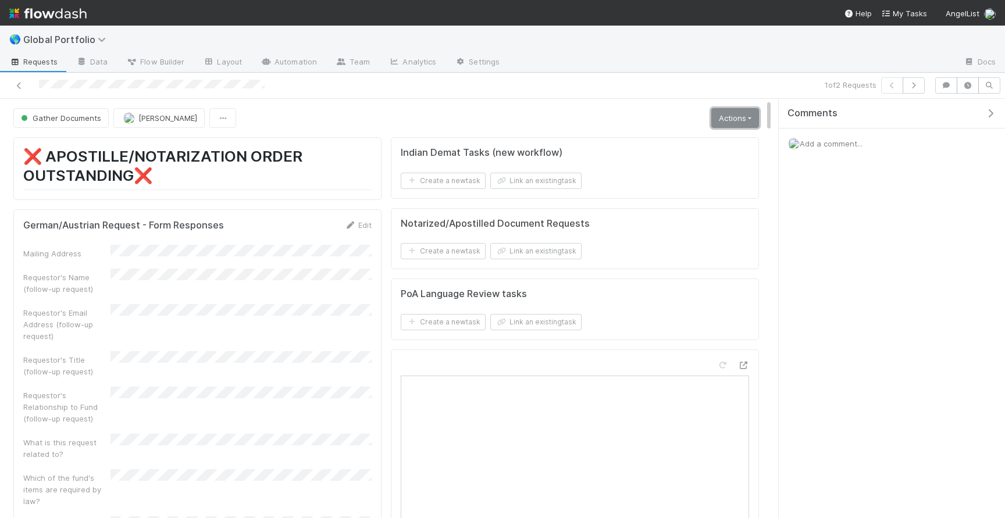
click at [724, 119] on link "Actions" at bounding box center [735, 118] width 48 height 20
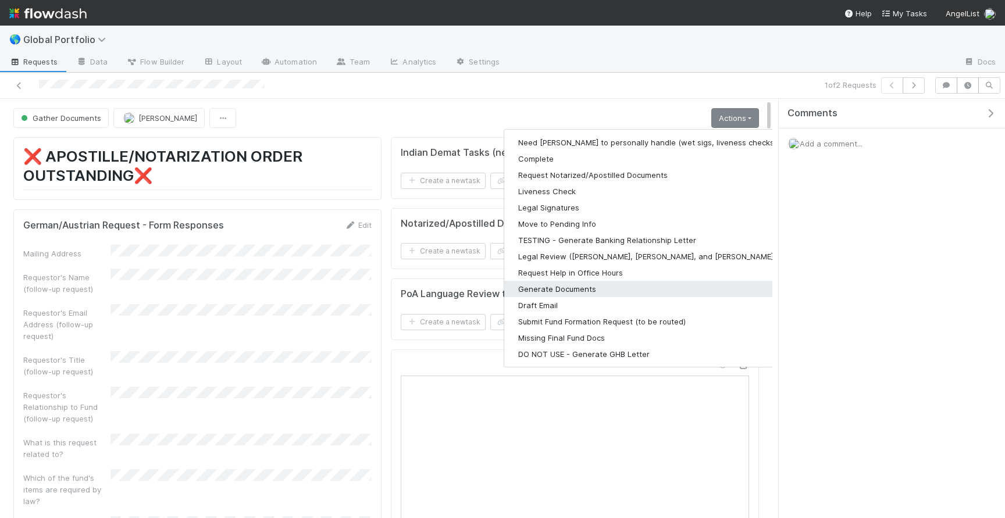
click at [567, 290] on button "Generate Documents" at bounding box center [655, 289] width 302 height 16
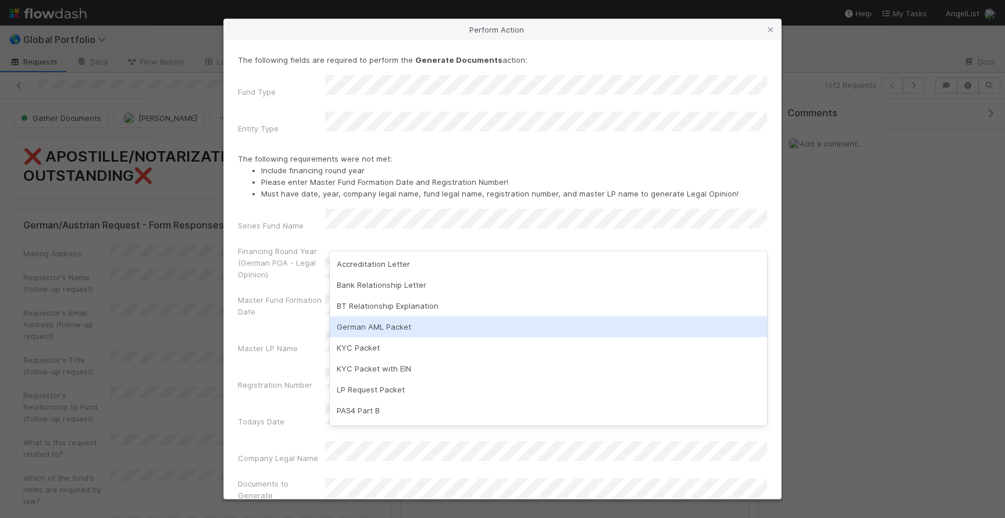
click at [309, 308] on div "Series Fund Name Financing Round Year (German POA - Legal Opinion) Master Fund …" at bounding box center [502, 357] width 529 height 297
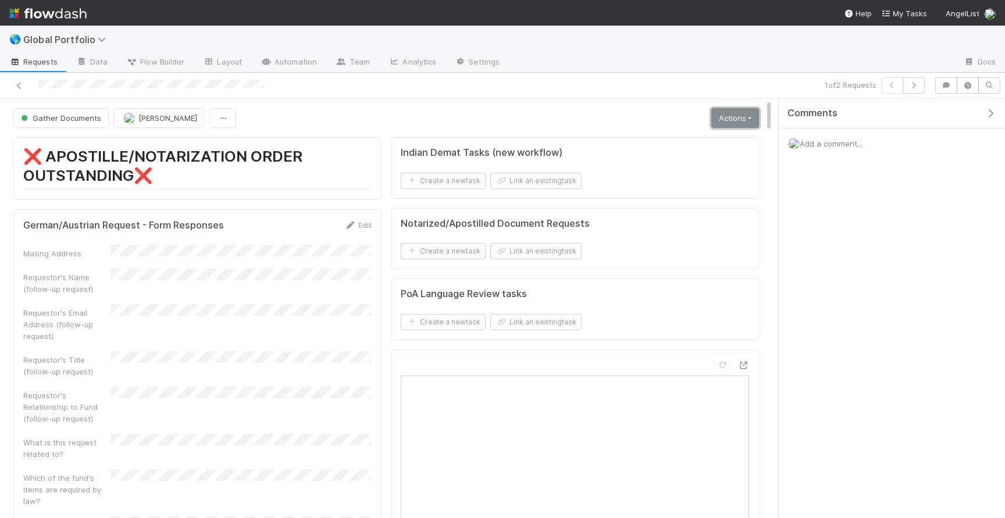
click at [730, 115] on link "Actions" at bounding box center [735, 118] width 48 height 20
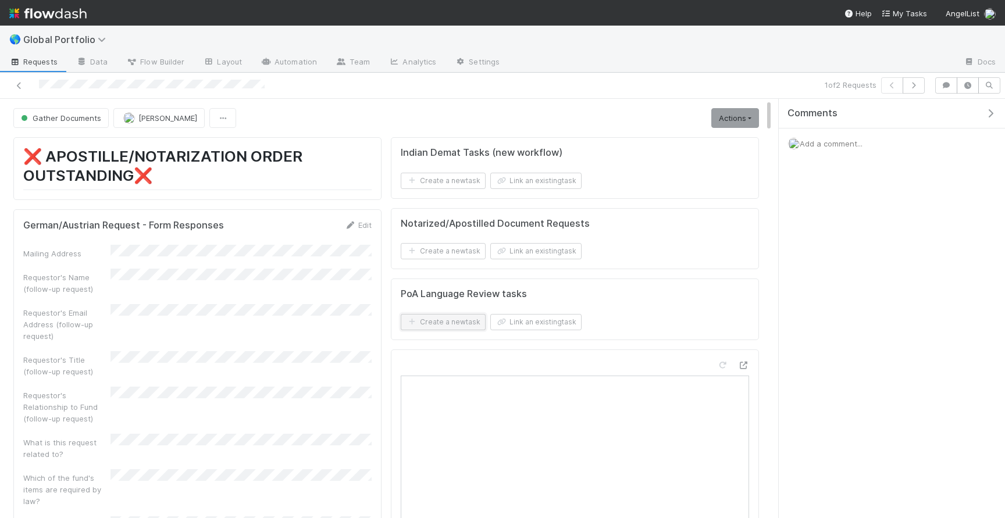
click at [430, 325] on button "Create a new task" at bounding box center [443, 322] width 85 height 16
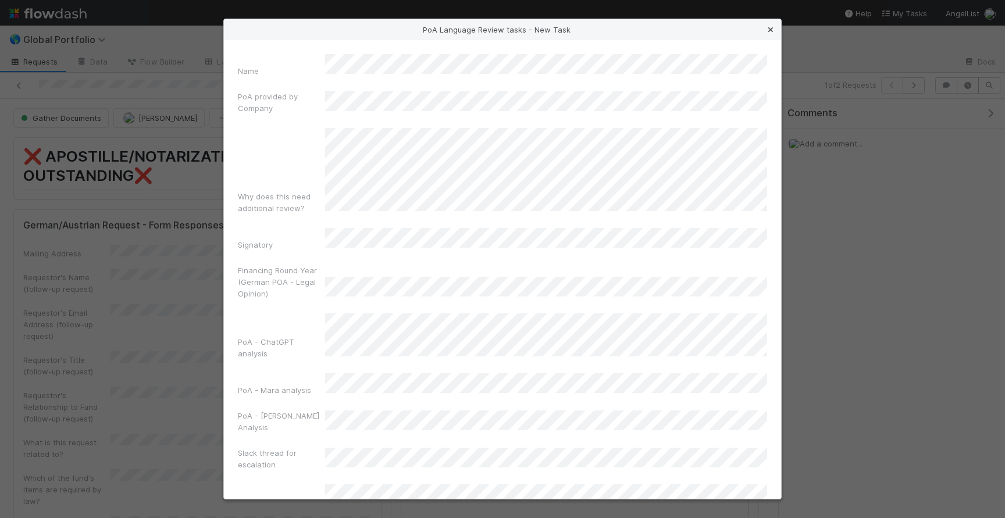
click at [774, 26] on icon at bounding box center [771, 30] width 12 height 8
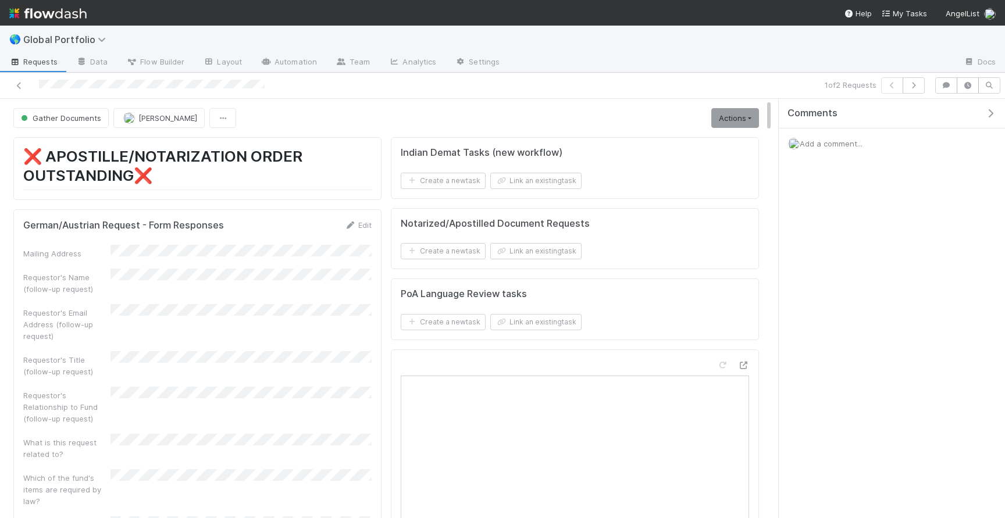
click at [81, 88] on div at bounding box center [237, 85] width 465 height 16
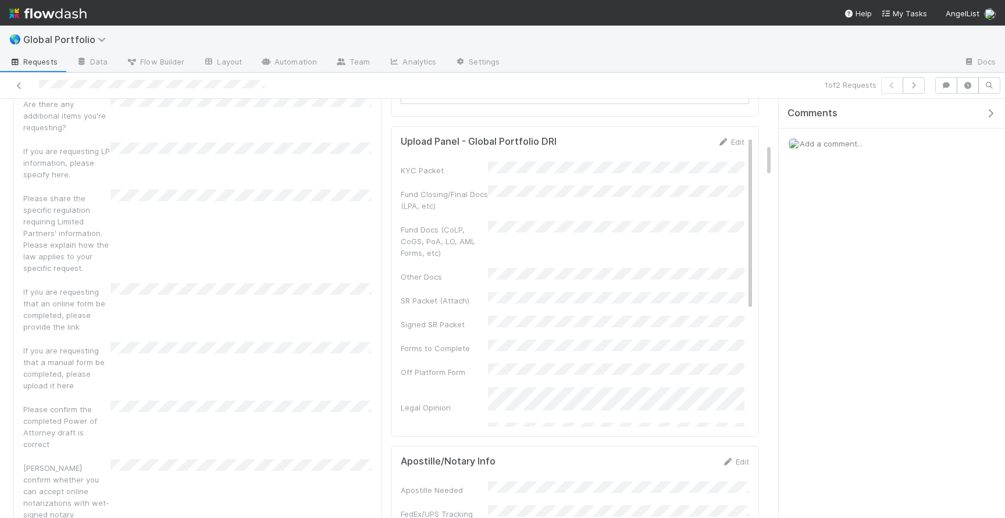
scroll to position [565, 0]
click at [736, 139] on link "Edit" at bounding box center [730, 138] width 27 height 9
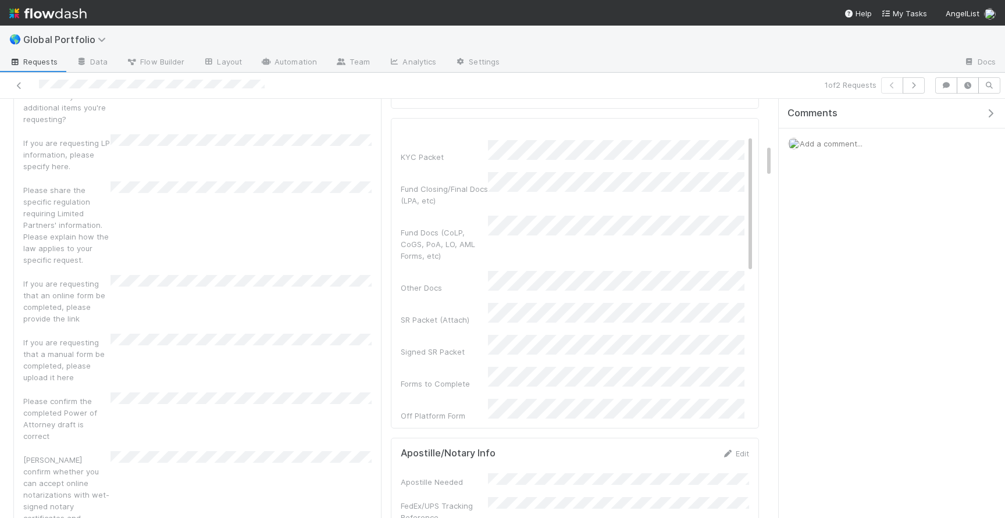
scroll to position [0, 0]
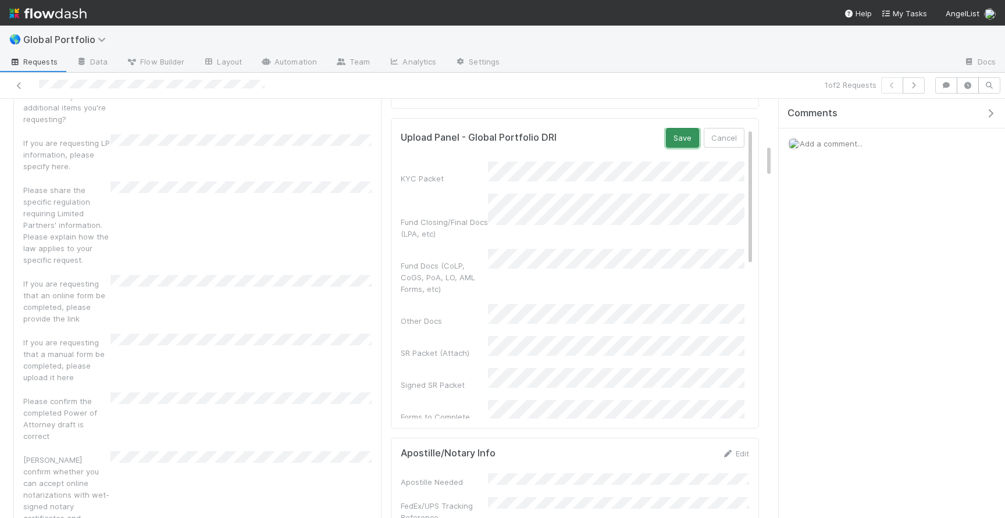
click at [681, 134] on button "Save" at bounding box center [682, 138] width 33 height 20
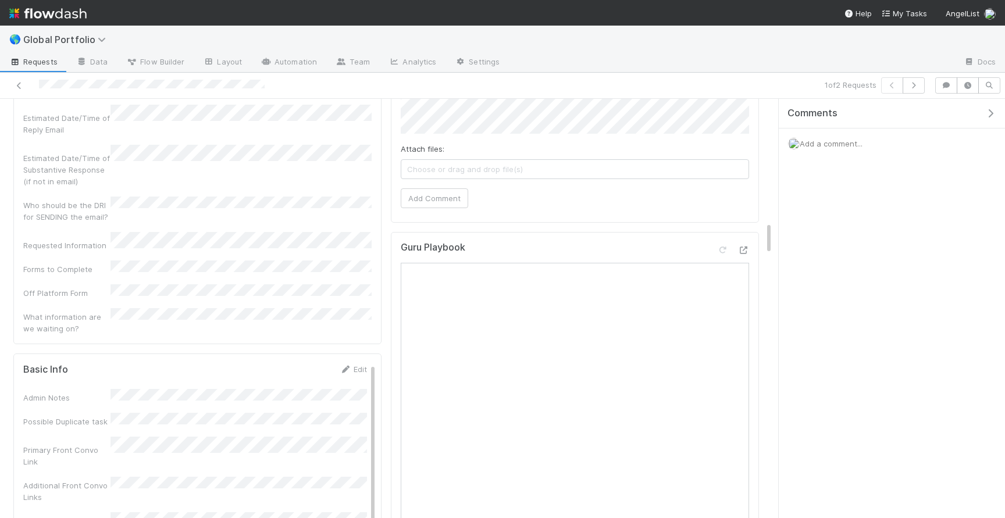
scroll to position [1549, 0]
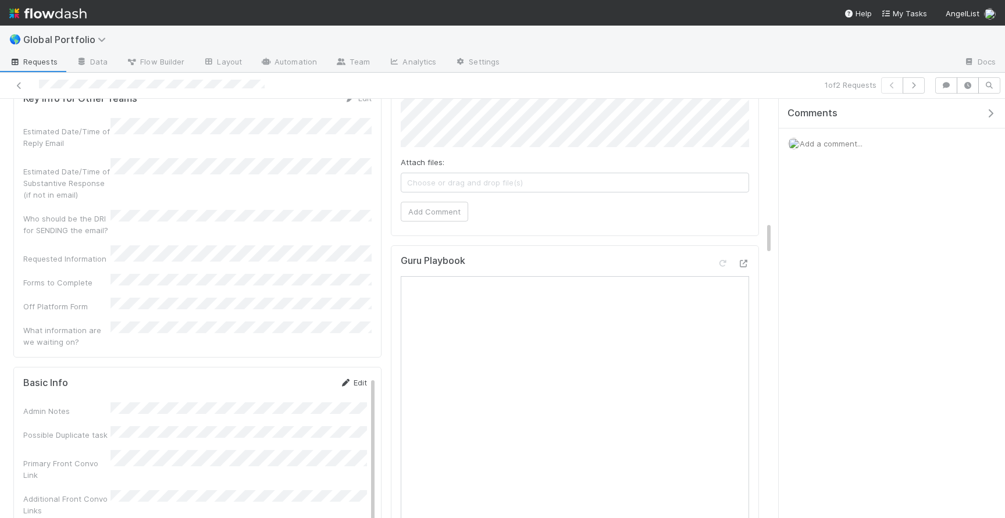
click at [351, 378] on link "Edit" at bounding box center [353, 382] width 27 height 9
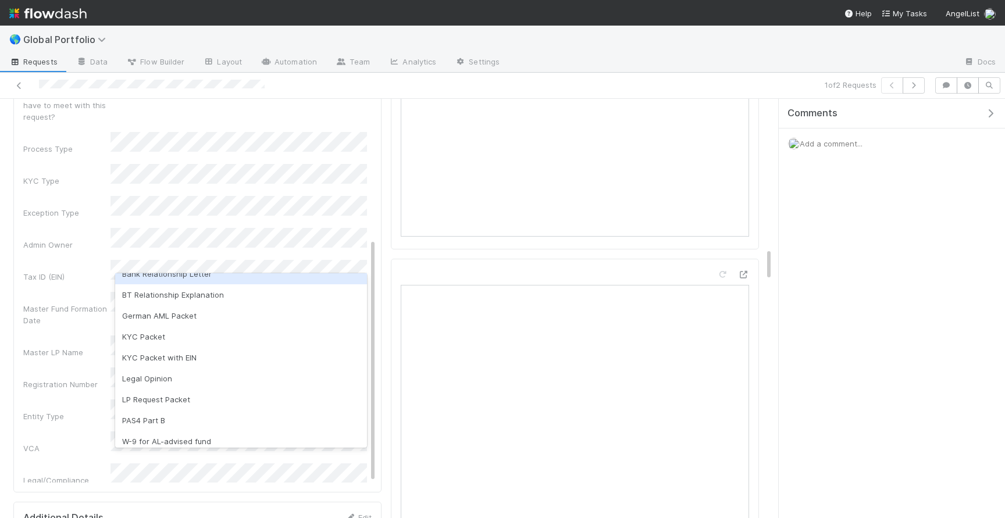
scroll to position [40, 0]
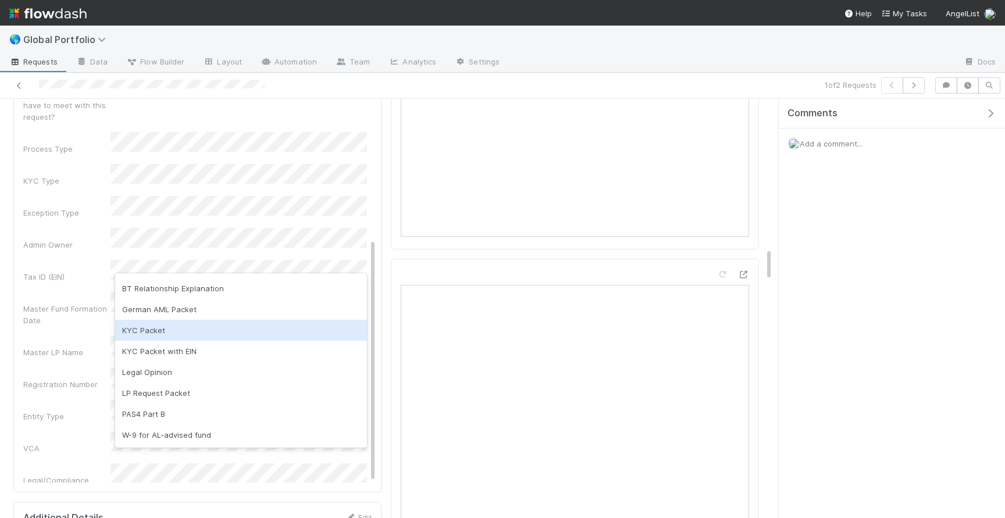
click at [212, 323] on div "KYC Packet" at bounding box center [241, 330] width 252 height 21
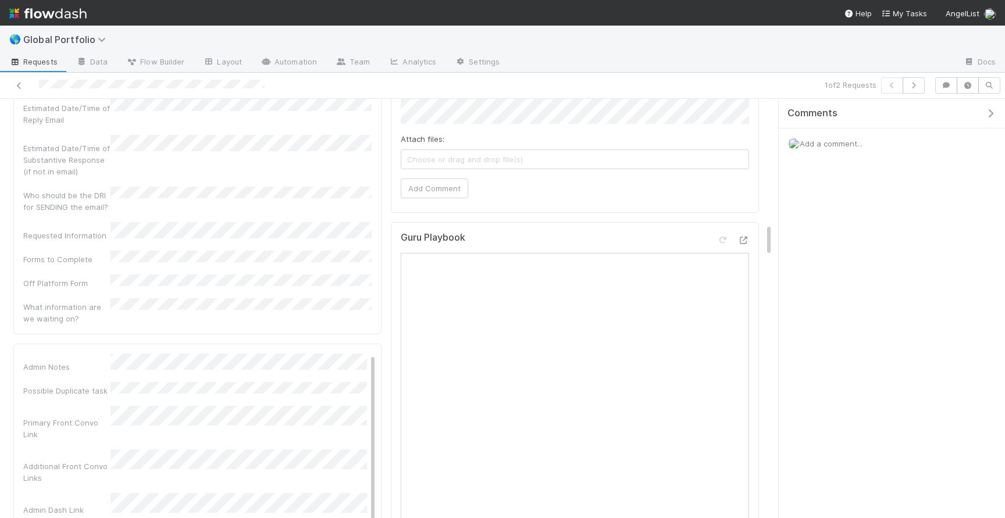
scroll to position [0, 0]
click at [308, 354] on button "Save" at bounding box center [304, 364] width 33 height 20
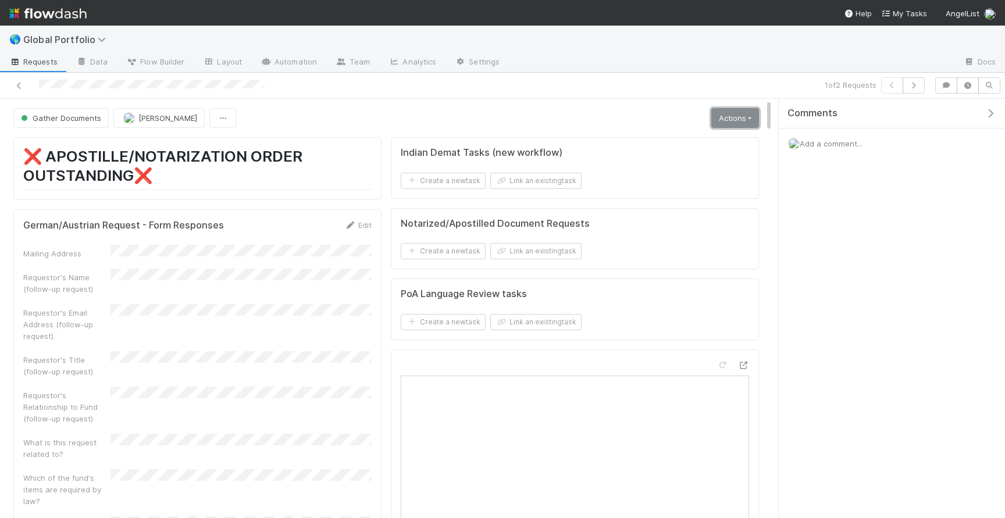
click at [747, 123] on link "Actions" at bounding box center [735, 118] width 48 height 20
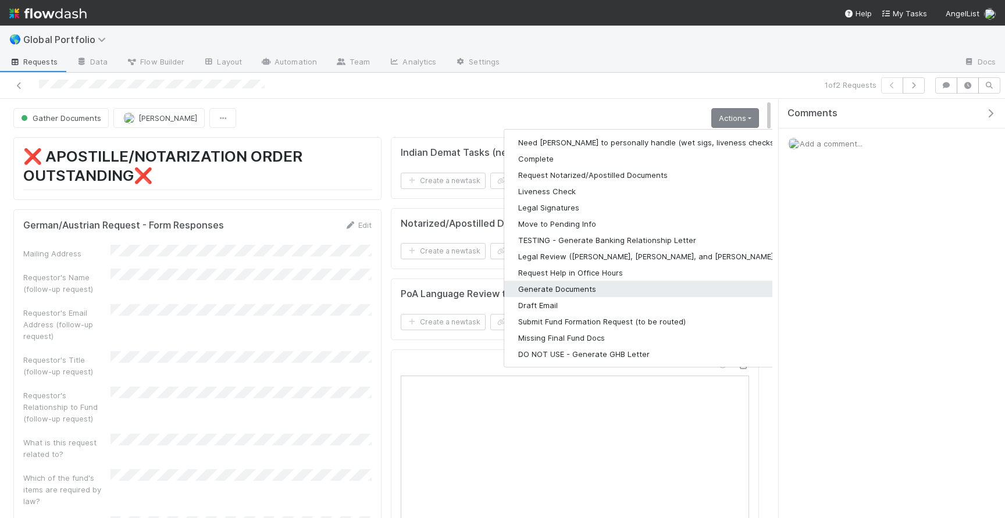
click at [605, 286] on button "Generate Documents" at bounding box center [655, 289] width 302 height 16
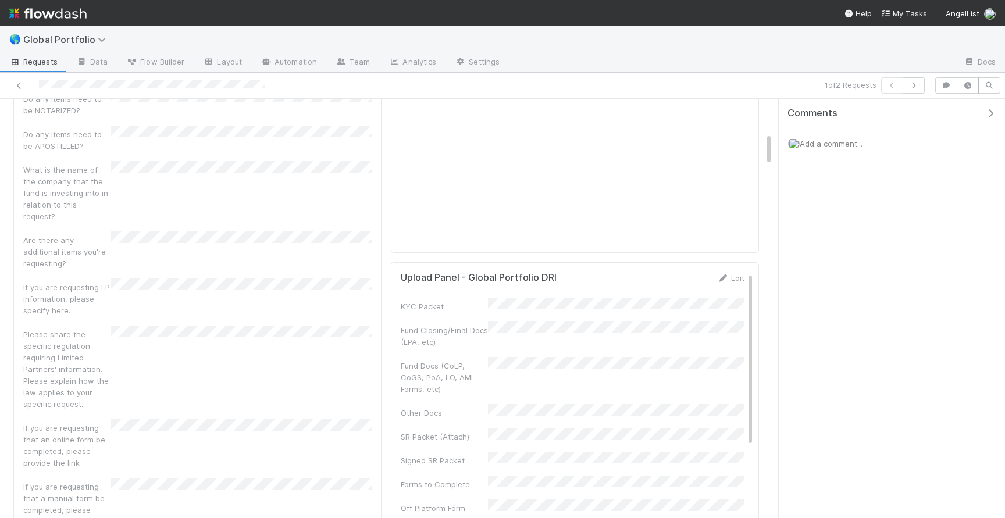
click at [749, 274] on div "Upload Panel - Global Portfolio DRI Edit" at bounding box center [572, 278] width 361 height 12
click at [739, 275] on link "Edit" at bounding box center [730, 277] width 27 height 9
click at [685, 280] on button "Save" at bounding box center [682, 282] width 33 height 20
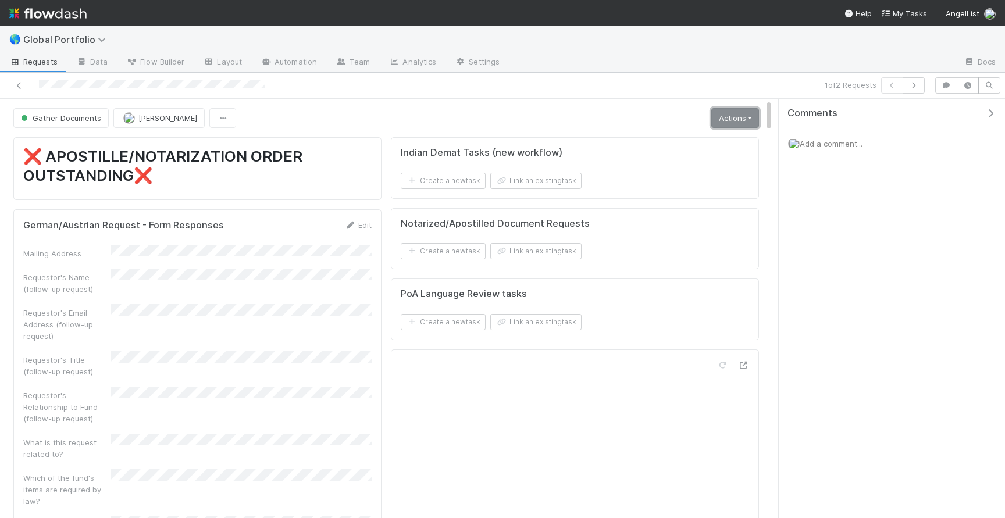
click at [731, 119] on link "Actions" at bounding box center [735, 118] width 48 height 20
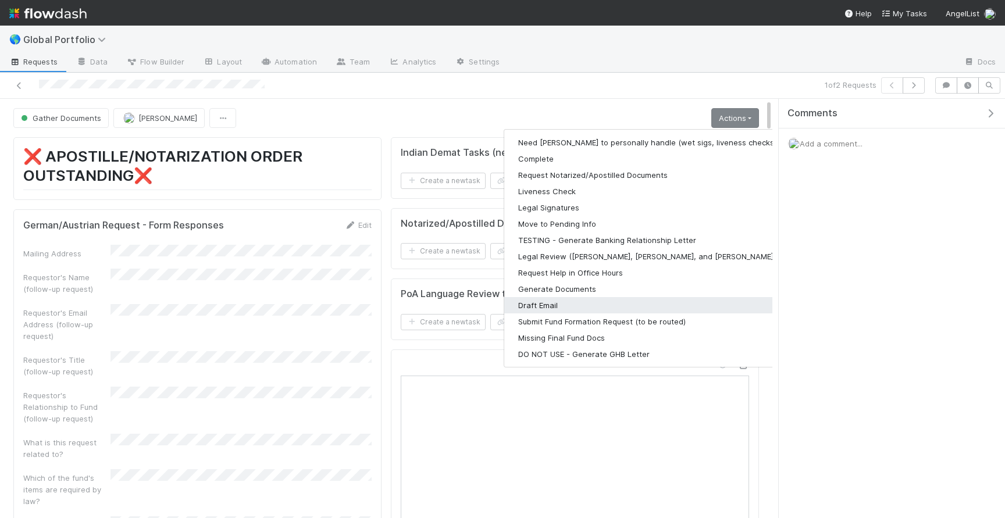
click at [589, 308] on button "Draft Email" at bounding box center [655, 305] width 302 height 16
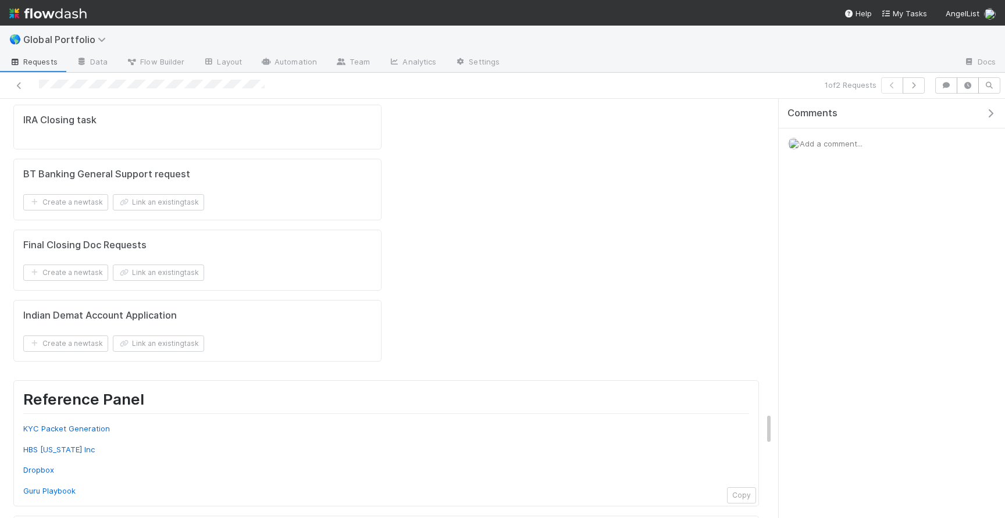
scroll to position [3963, 0]
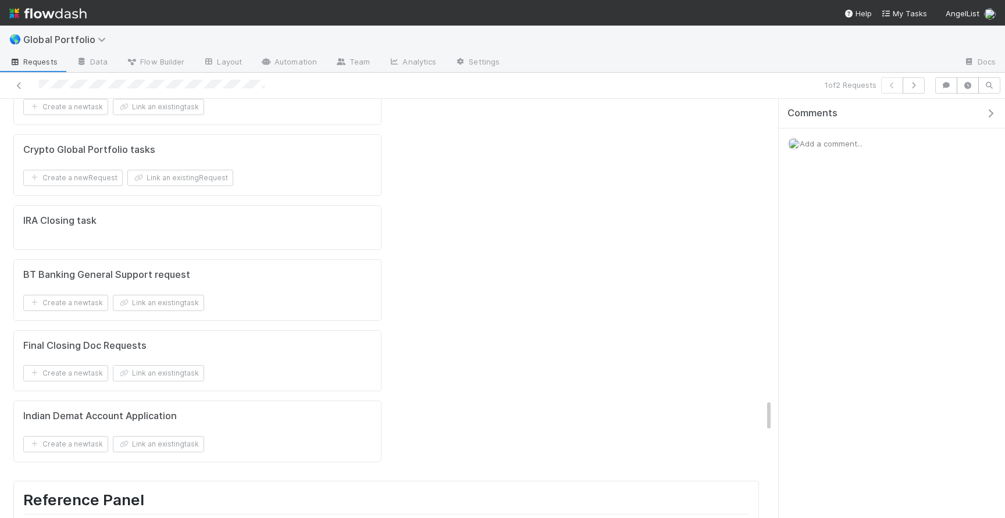
scroll to position [3955, 0]
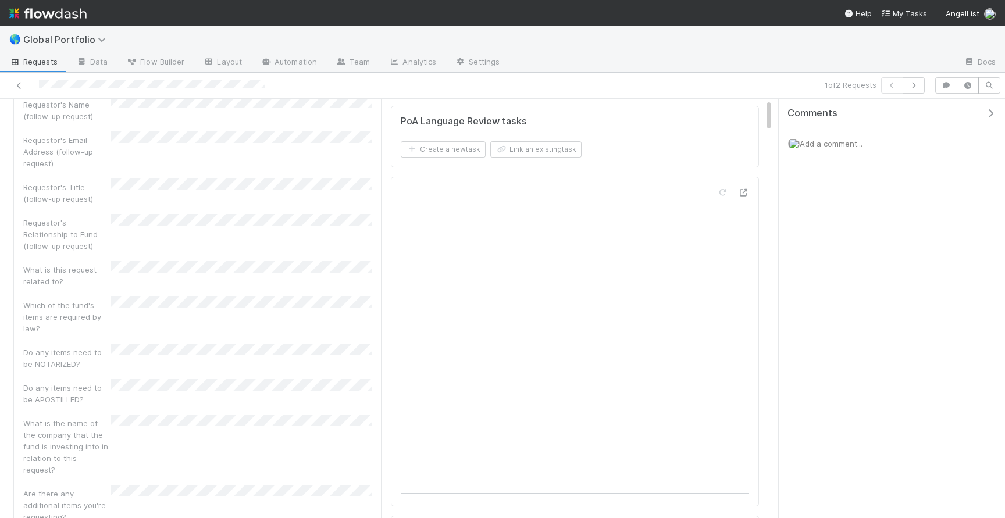
scroll to position [0, 0]
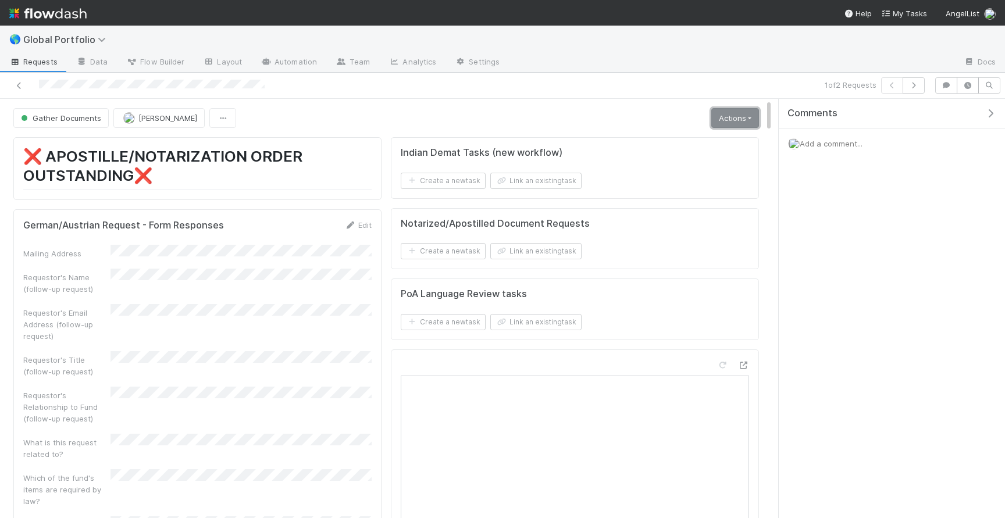
click at [733, 124] on link "Actions" at bounding box center [735, 118] width 48 height 20
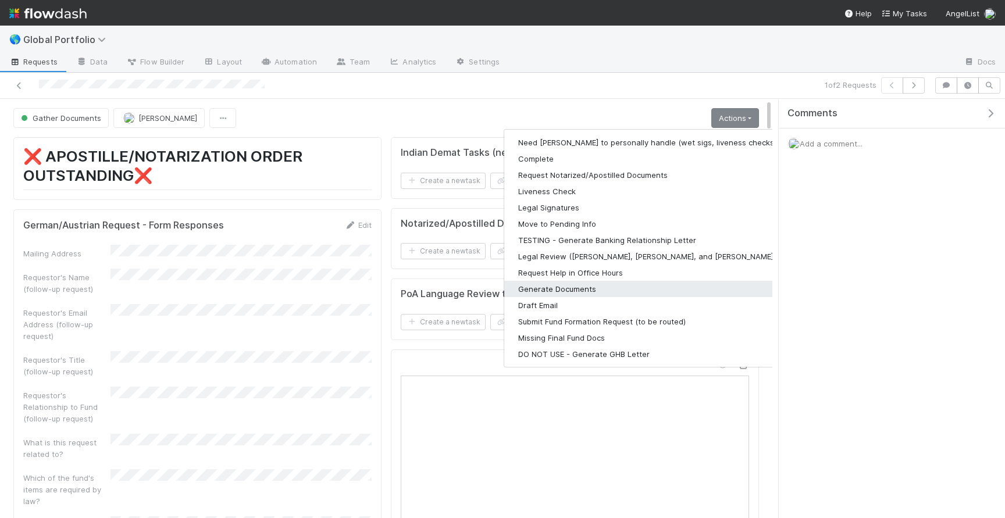
click at [576, 291] on button "Generate Documents" at bounding box center [655, 289] width 302 height 16
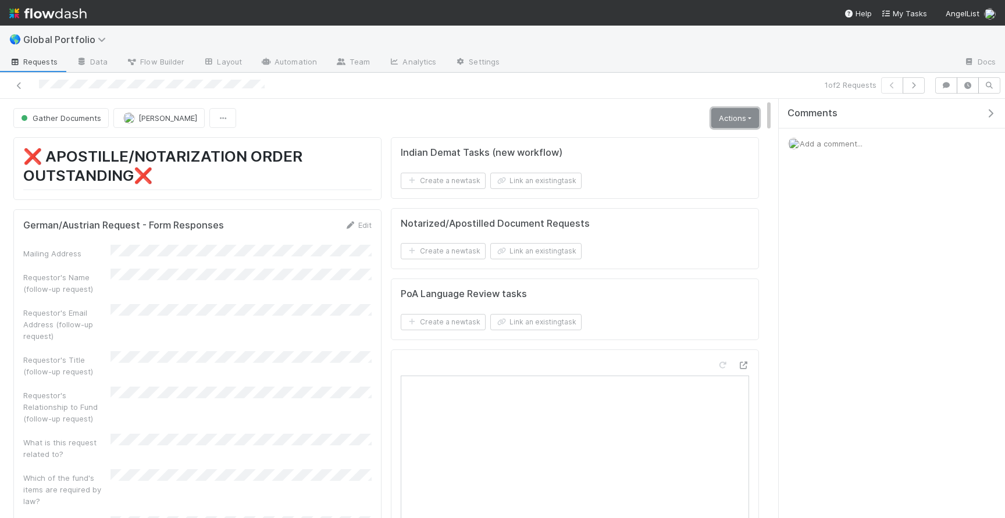
click at [728, 116] on link "Actions" at bounding box center [735, 118] width 48 height 20
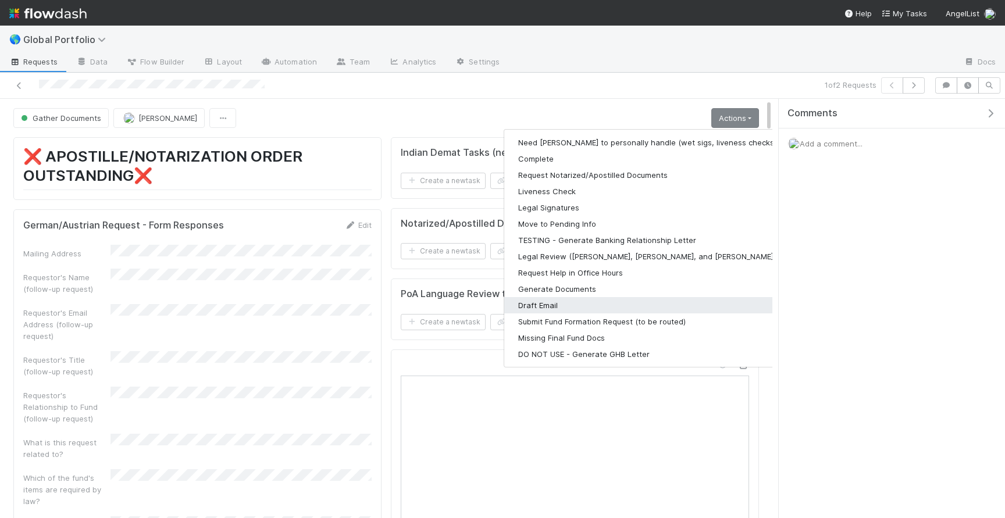
click at [587, 305] on button "Draft Email" at bounding box center [655, 305] width 302 height 16
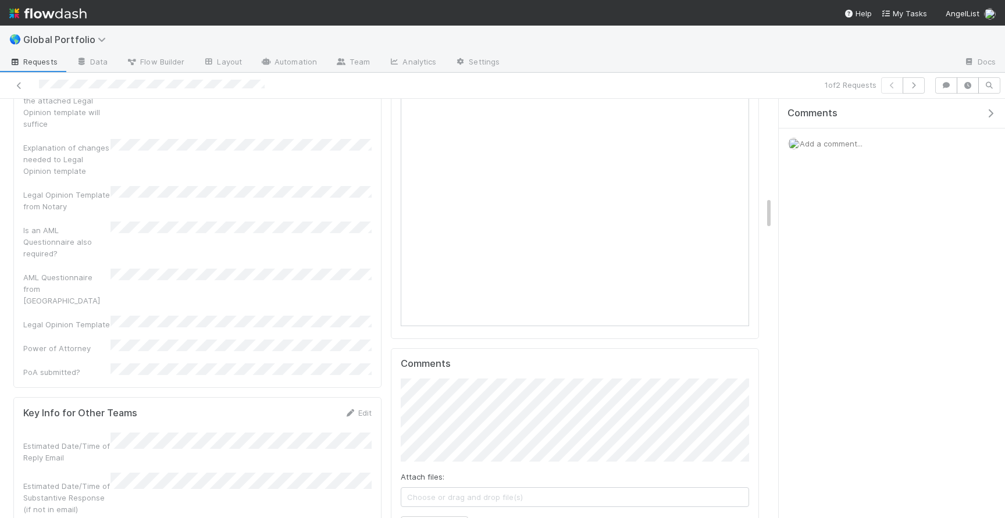
scroll to position [1234, 0]
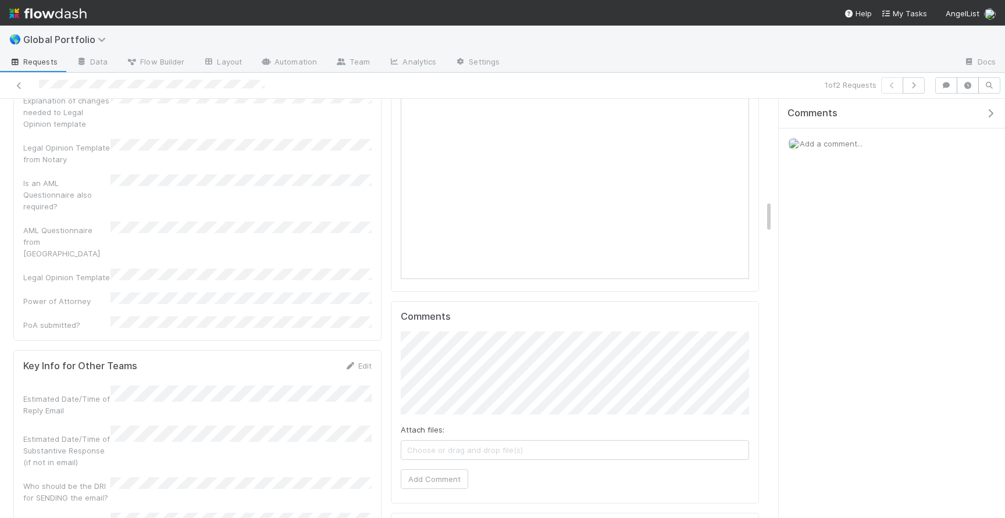
scroll to position [1294, 0]
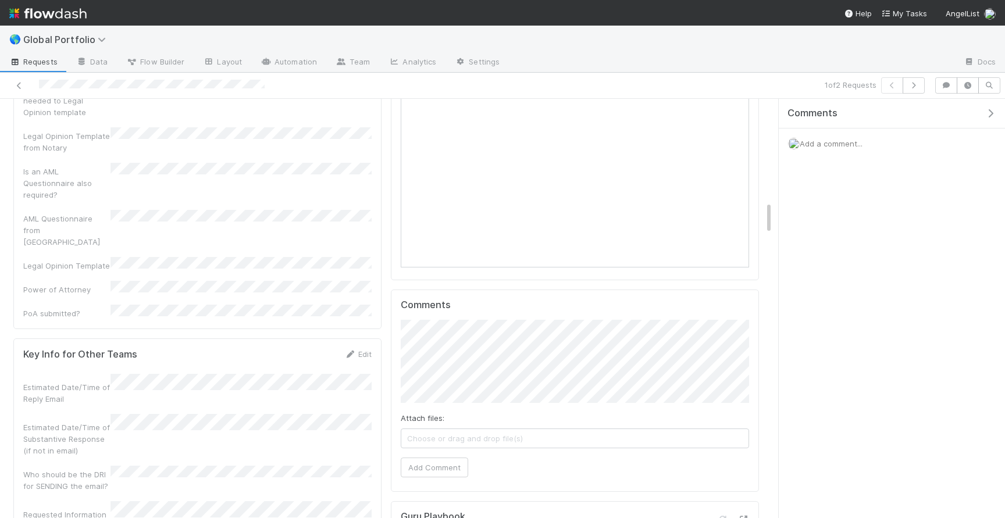
click at [355, 348] on div "Edit" at bounding box center [357, 354] width 27 height 12
click at [359, 350] on link "Edit" at bounding box center [357, 354] width 27 height 9
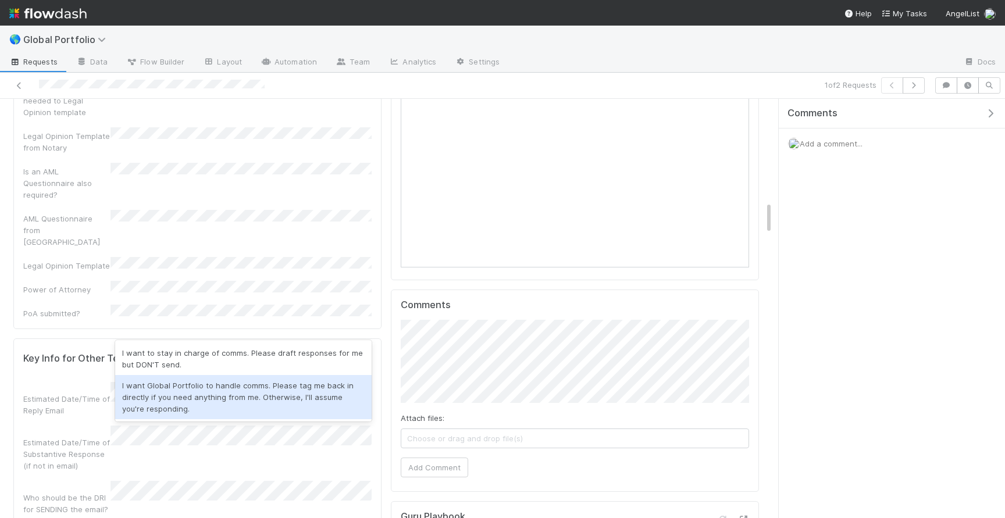
click at [156, 392] on div "I want Global Portfolio to handle comms. Please tag me back in directly if you …" at bounding box center [243, 397] width 256 height 44
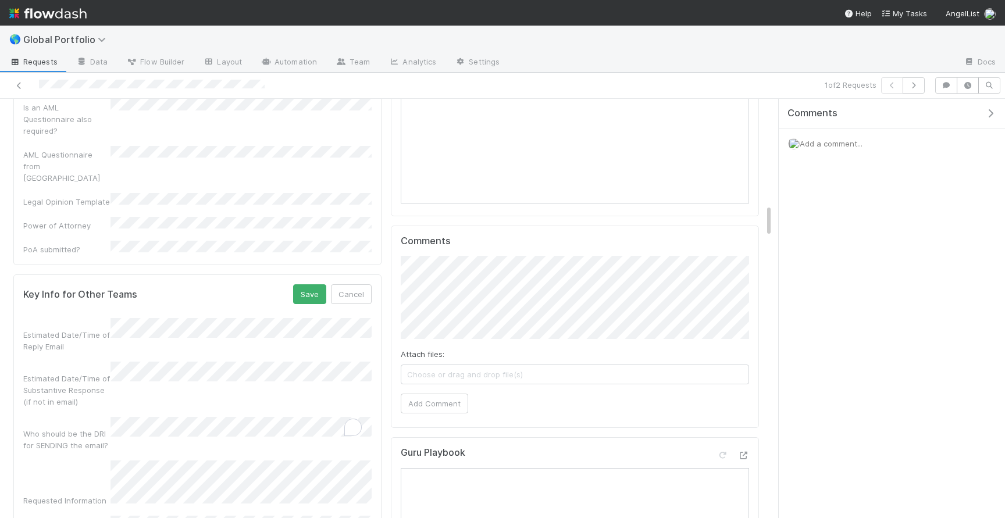
scroll to position [1352, 0]
click at [311, 290] on button "Save" at bounding box center [309, 300] width 33 height 20
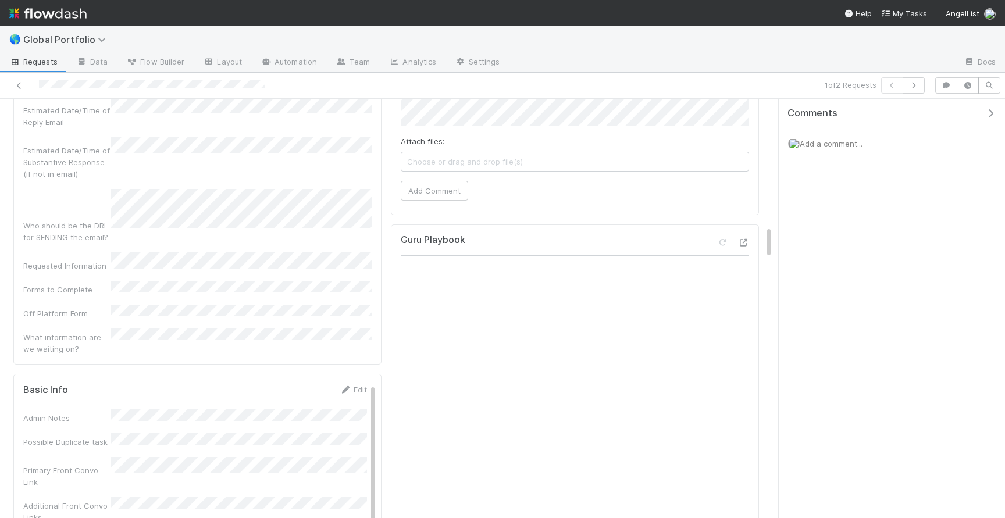
scroll to position [1565, 0]
click at [361, 390] on link "Edit" at bounding box center [353, 394] width 27 height 9
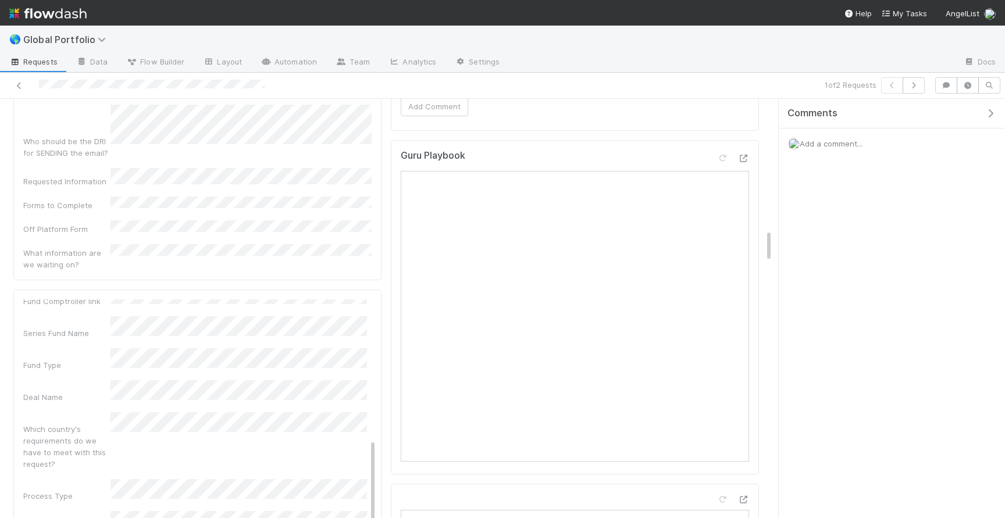
scroll to position [249, 0]
click at [98, 329] on div "Admin Notes Possible Duplicate task Primary Front Convo Link Additional Front C…" at bounding box center [195, 507] width 344 height 846
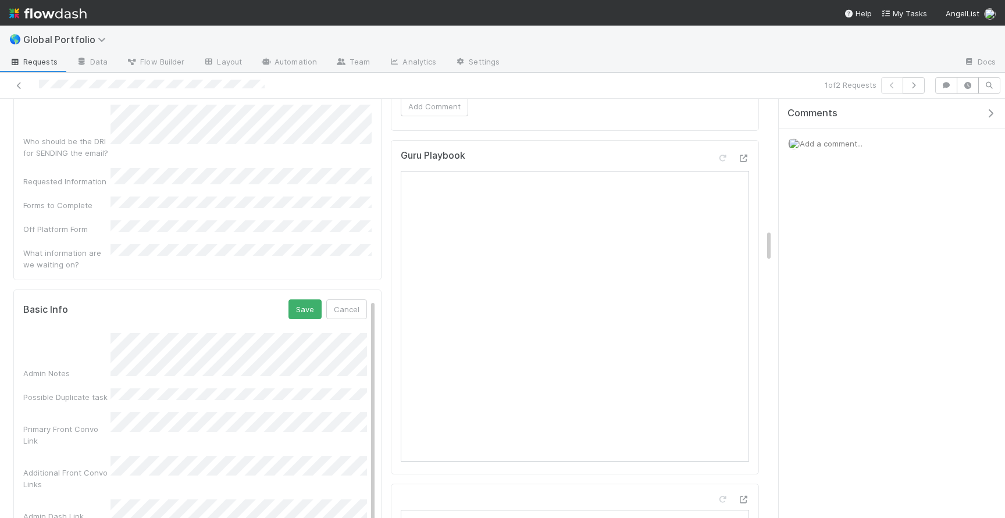
scroll to position [1651, 0]
click at [311, 303] on button "Save" at bounding box center [304, 313] width 33 height 20
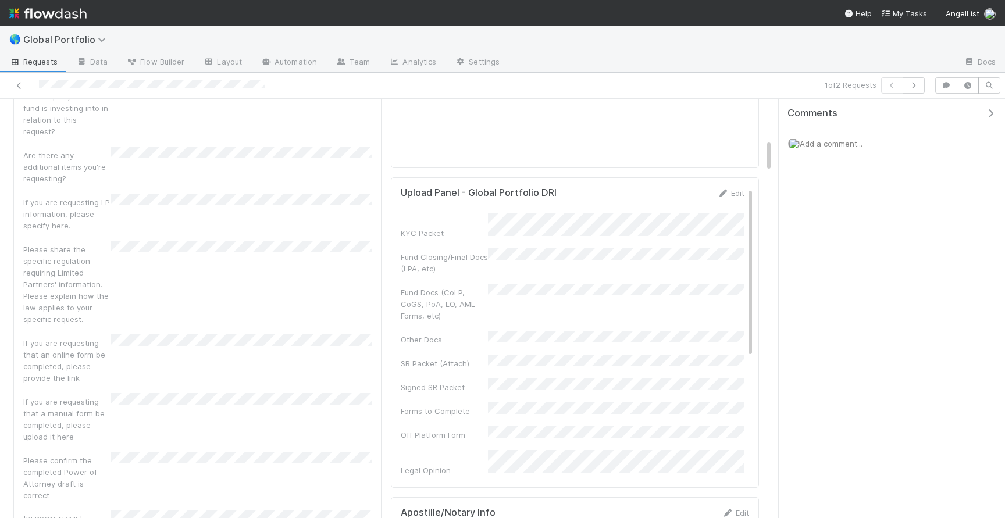
scroll to position [510, 0]
click at [736, 195] on link "Edit" at bounding box center [730, 194] width 27 height 9
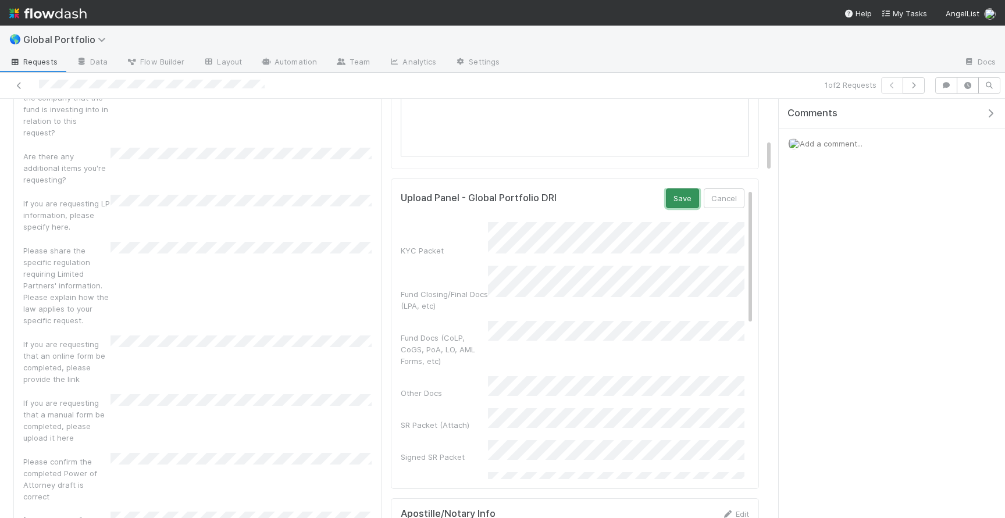
click at [678, 199] on button "Save" at bounding box center [682, 198] width 33 height 20
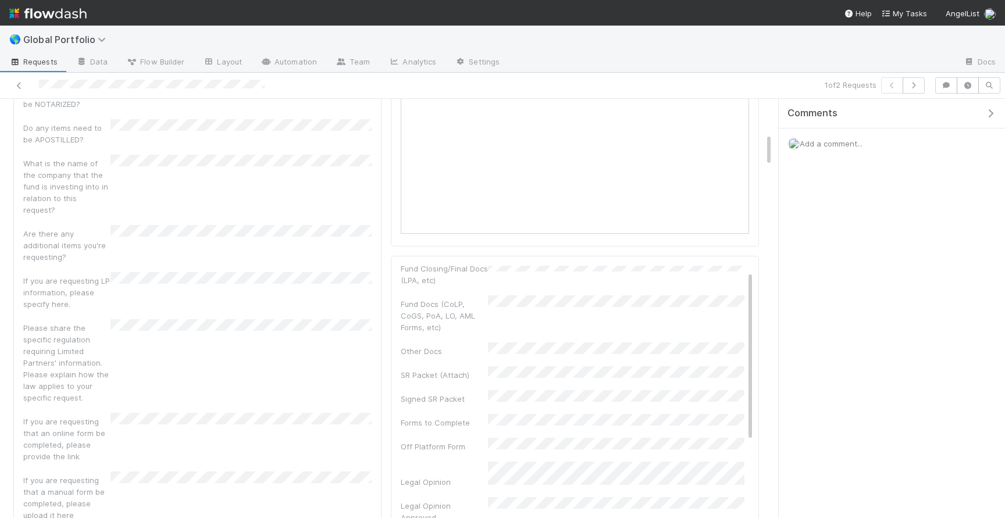
scroll to position [0, 0]
click at [728, 267] on link "Edit" at bounding box center [730, 271] width 27 height 9
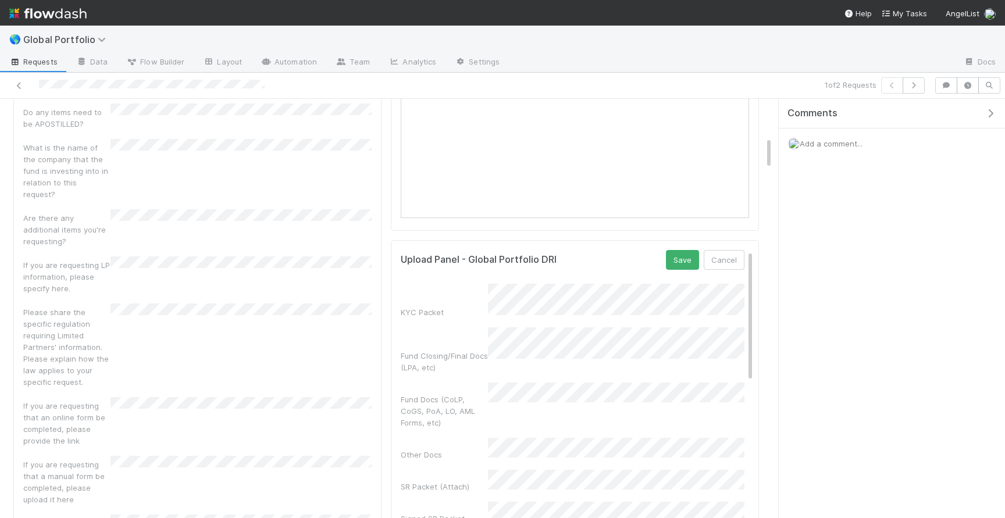
scroll to position [447, 0]
click at [687, 261] on button "Save" at bounding box center [682, 261] width 33 height 20
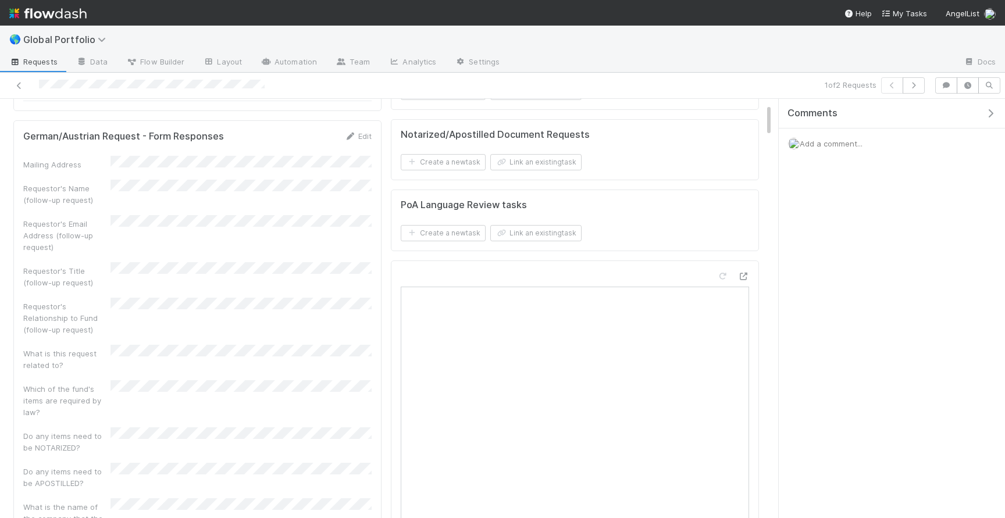
scroll to position [0, 0]
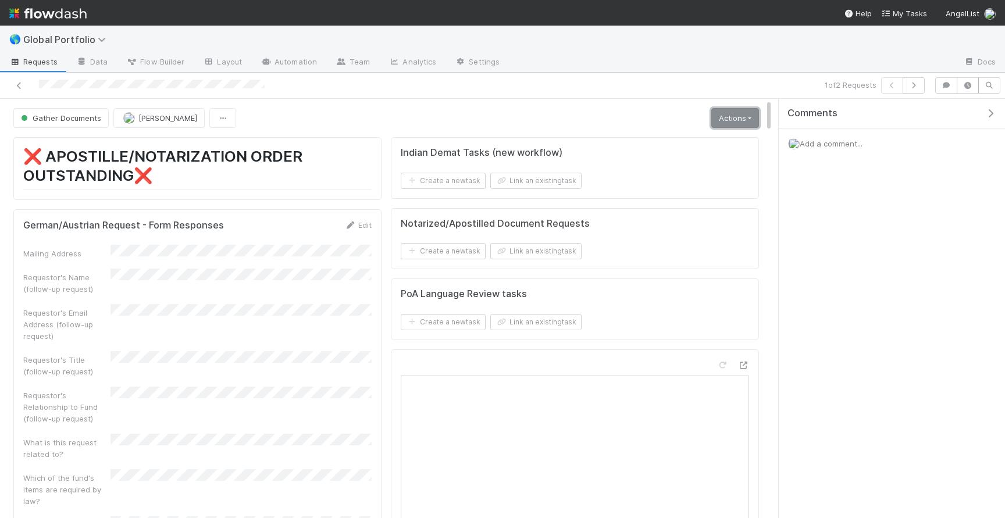
click at [749, 112] on link "Actions" at bounding box center [735, 118] width 48 height 20
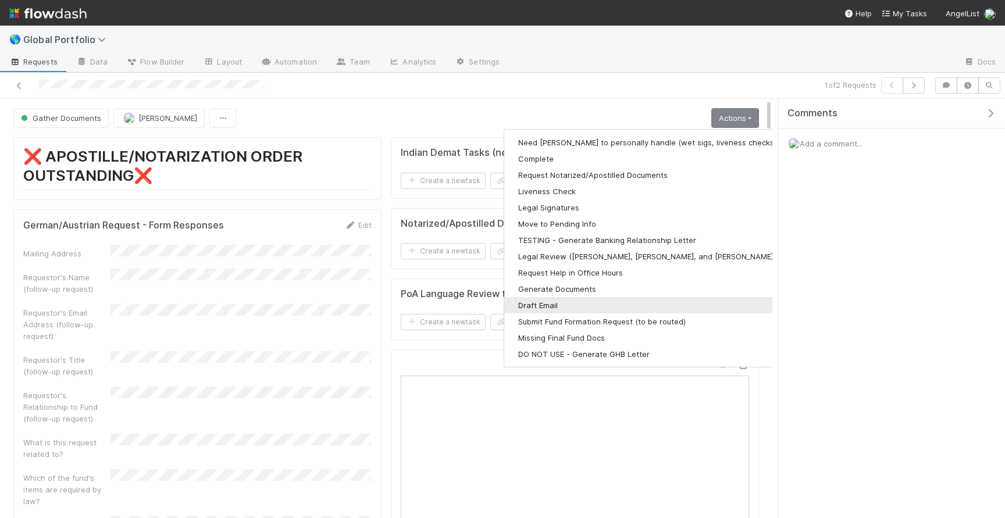
click at [583, 304] on button "Draft Email" at bounding box center [655, 305] width 302 height 16
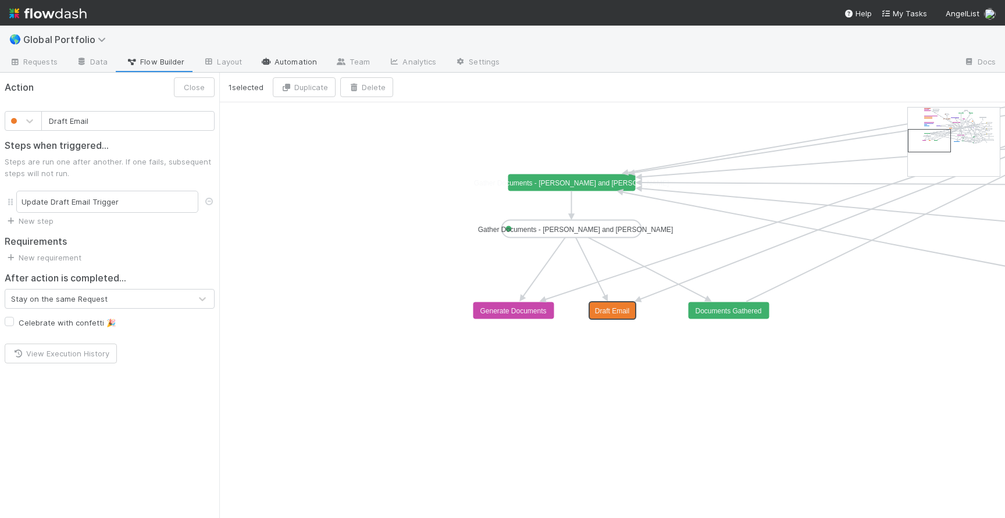
click at [280, 60] on link "Automation" at bounding box center [288, 63] width 75 height 19
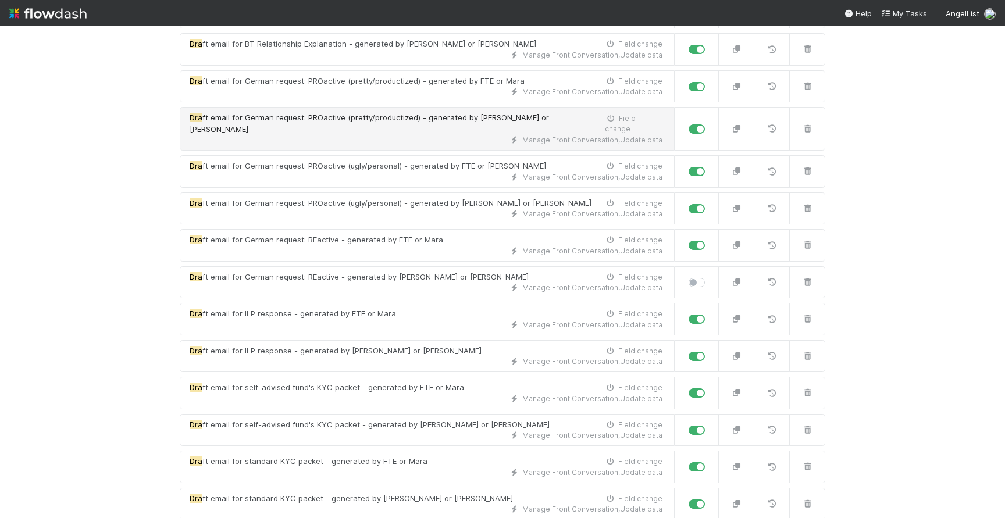
scroll to position [215, 0]
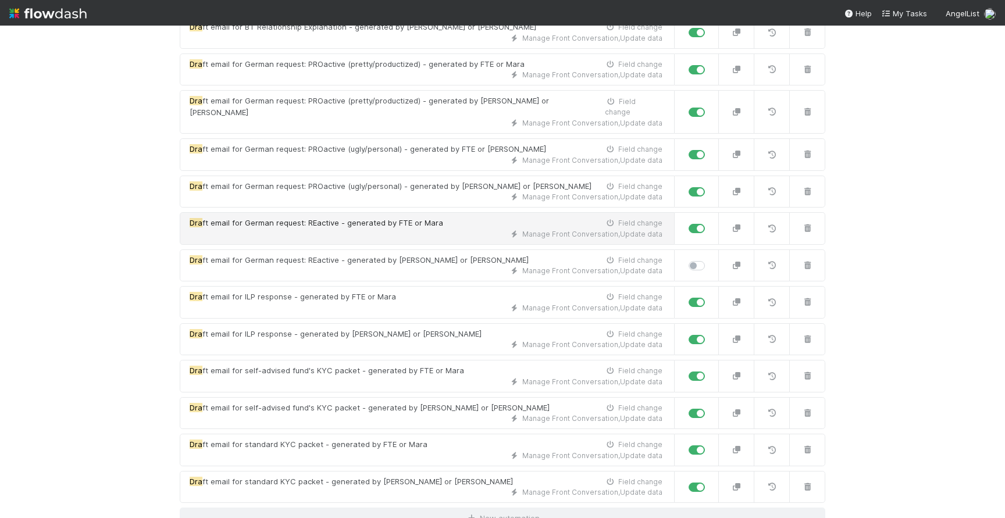
type input "dra"
click at [293, 218] on span "ft email for German request: REactive - generated by FTE or Mara" at bounding box center [322, 222] width 241 height 9
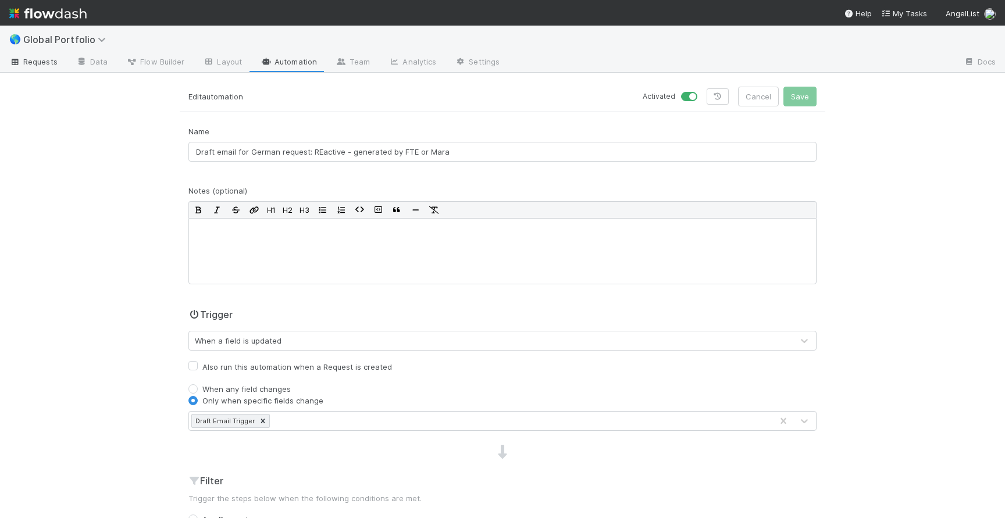
click at [37, 65] on span "Requests" at bounding box center [33, 62] width 48 height 12
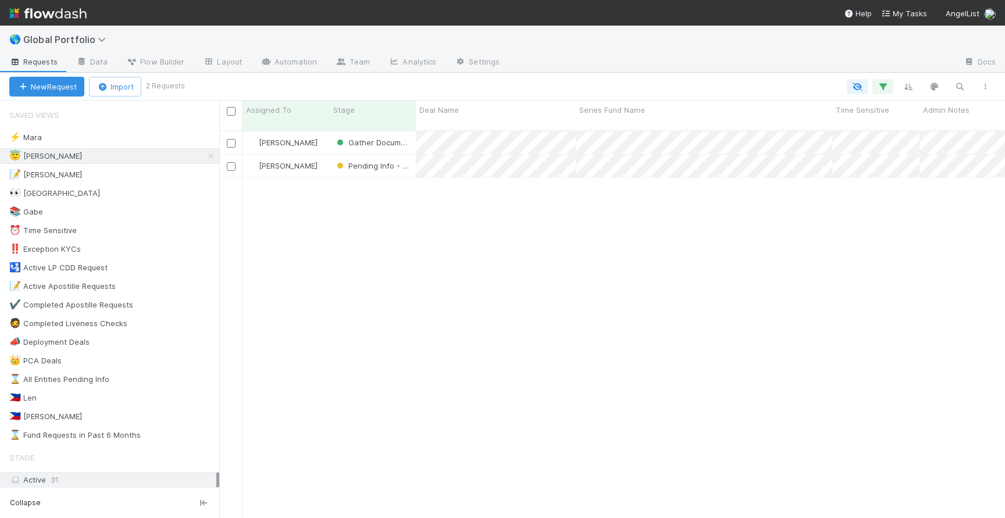
scroll to position [397, 786]
click at [322, 136] on div "Jeremy Nsouli" at bounding box center [286, 142] width 87 height 23
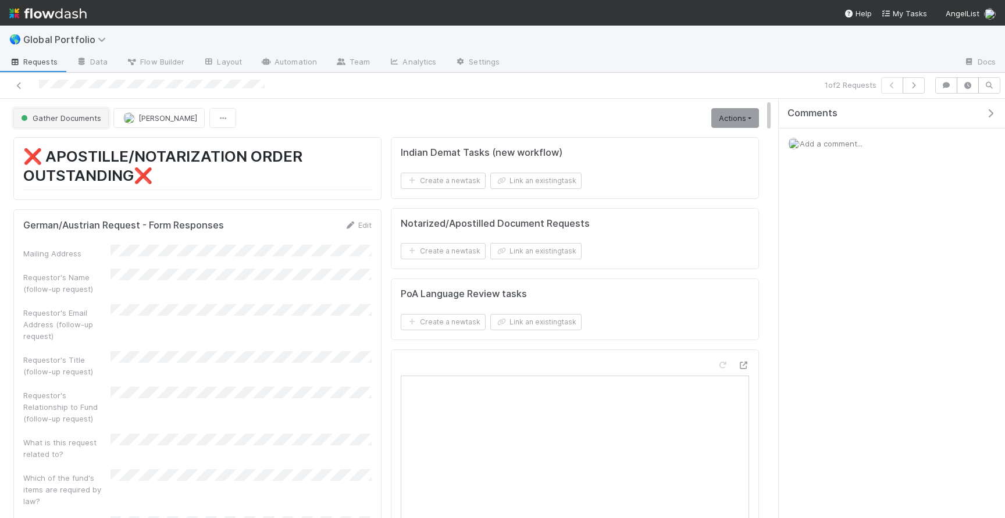
click at [45, 115] on span "Gather Documents" at bounding box center [60, 117] width 83 height 9
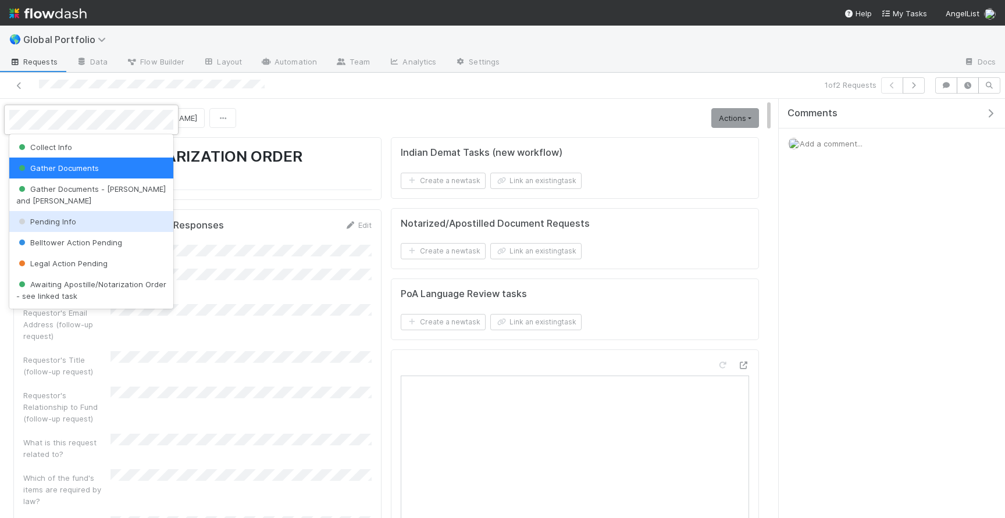
click at [53, 217] on span "Pending Info" at bounding box center [46, 221] width 60 height 9
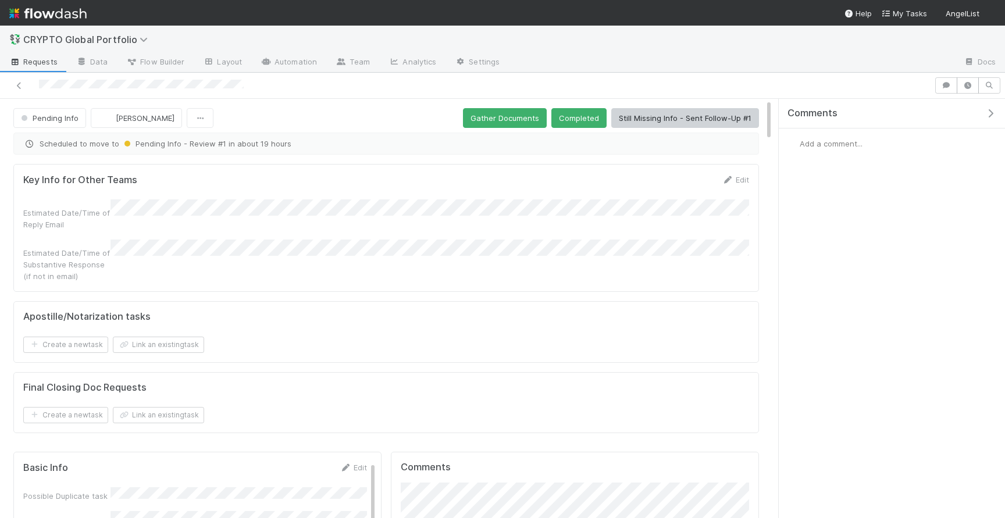
click at [62, 88] on div at bounding box center [467, 85] width 925 height 16
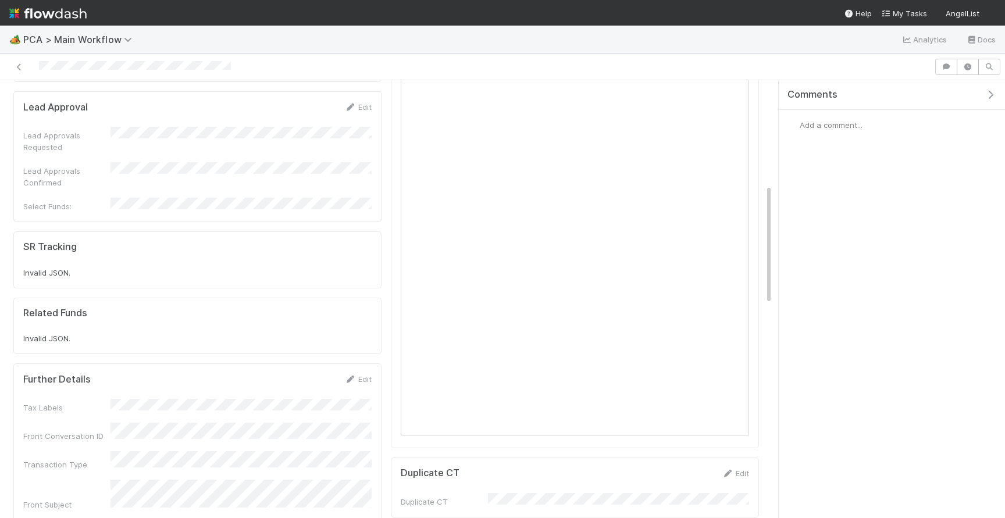
scroll to position [377, 0]
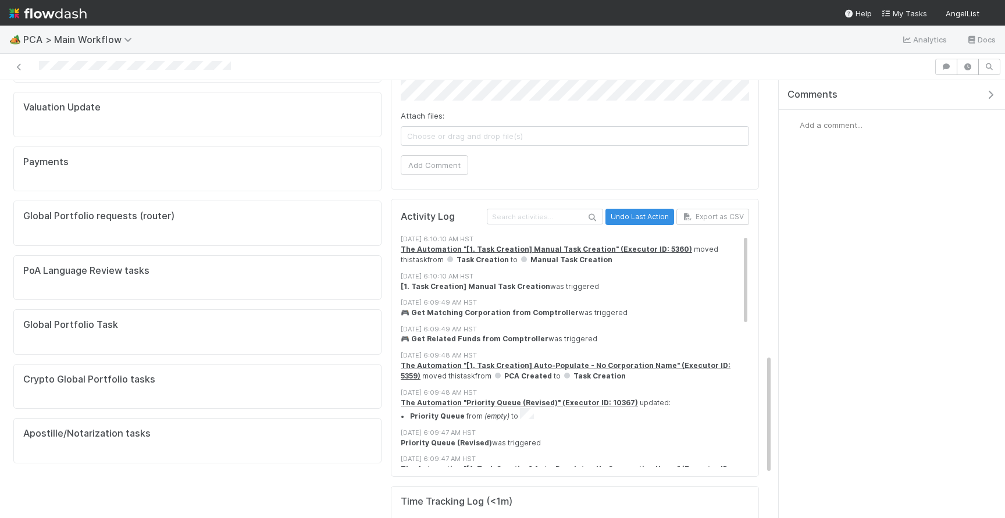
click at [266, 319] on div "Global Portfolio Task" at bounding box center [197, 325] width 348 height 12
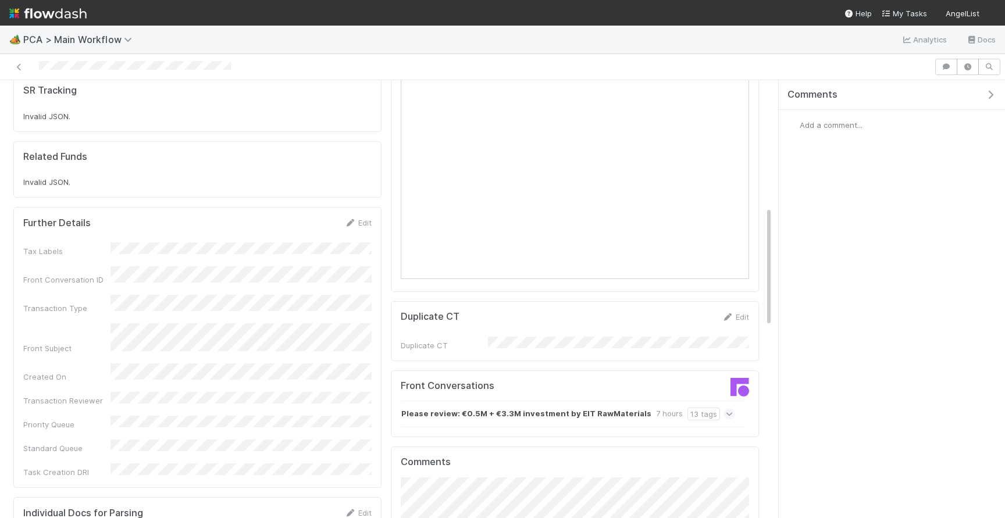
scroll to position [541, 0]
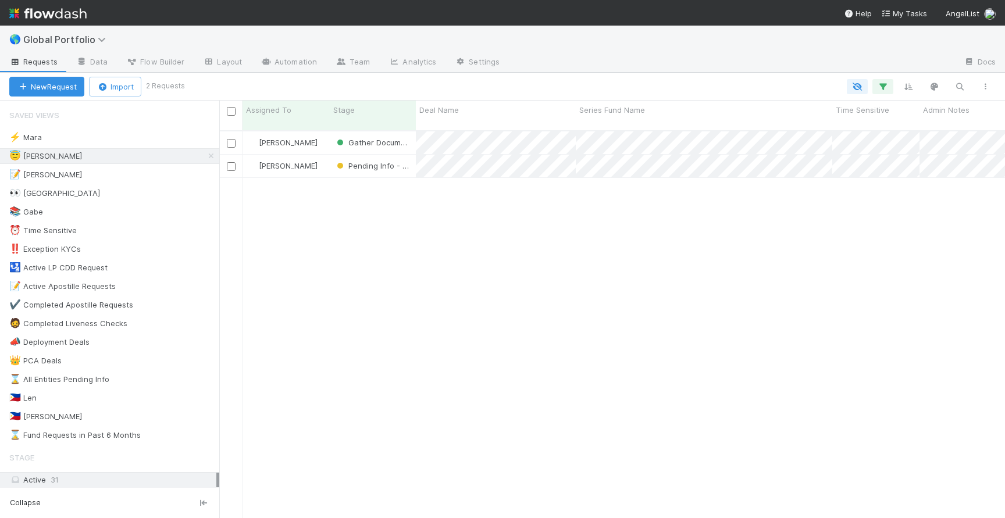
scroll to position [0, 1]
click at [211, 158] on icon at bounding box center [211, 156] width 12 height 8
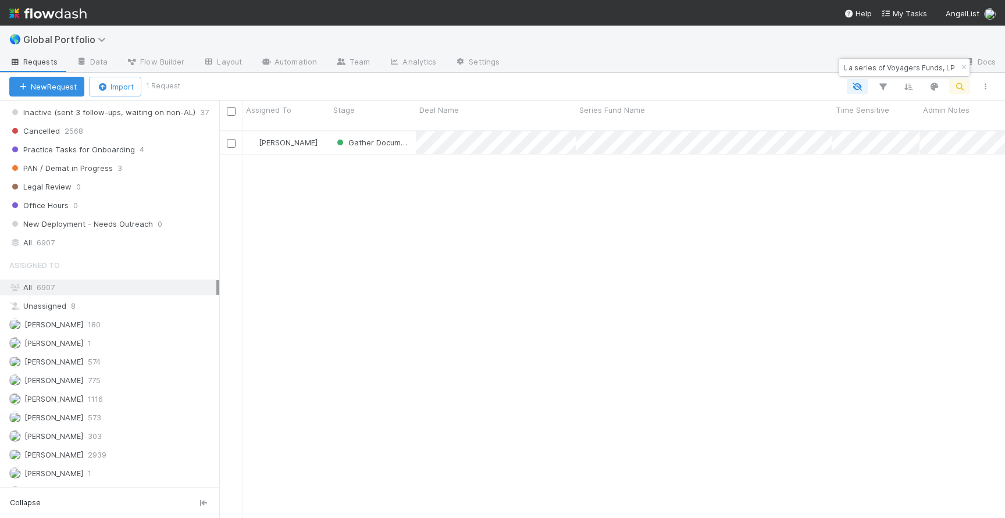
scroll to position [578, 0]
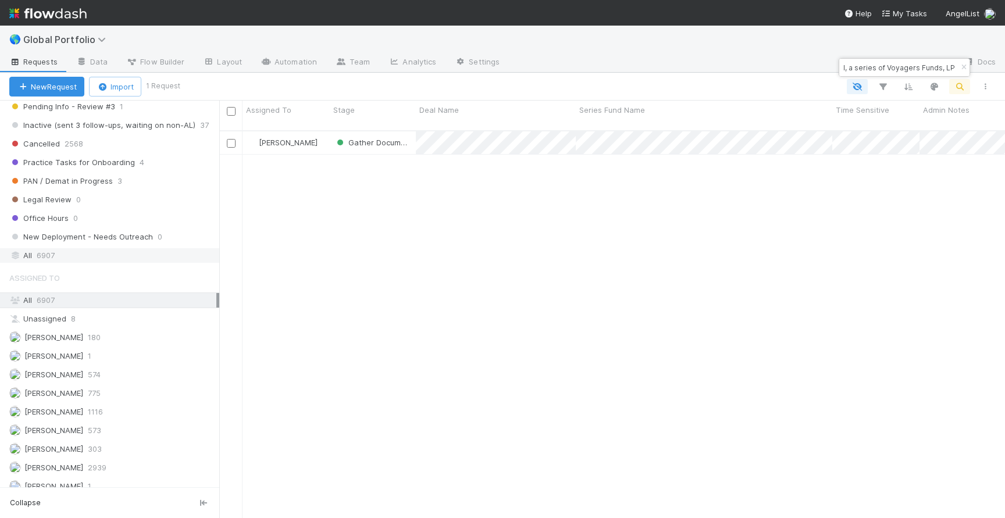
type input "Climate-Tech Fund I, a series of Voyagers Funds, LP"
click at [101, 254] on div "All 6907" at bounding box center [112, 255] width 207 height 15
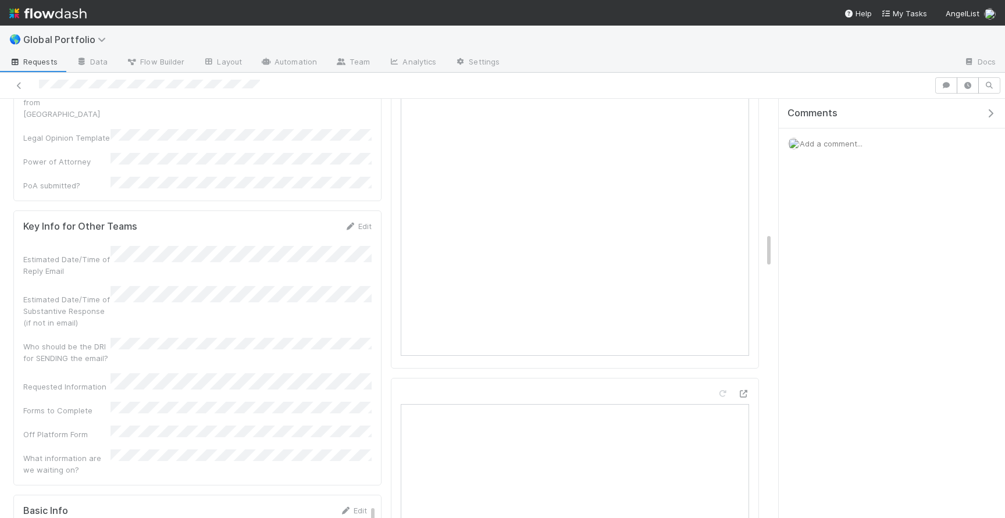
scroll to position [1581, 0]
